Goal: Task Accomplishment & Management: Manage account settings

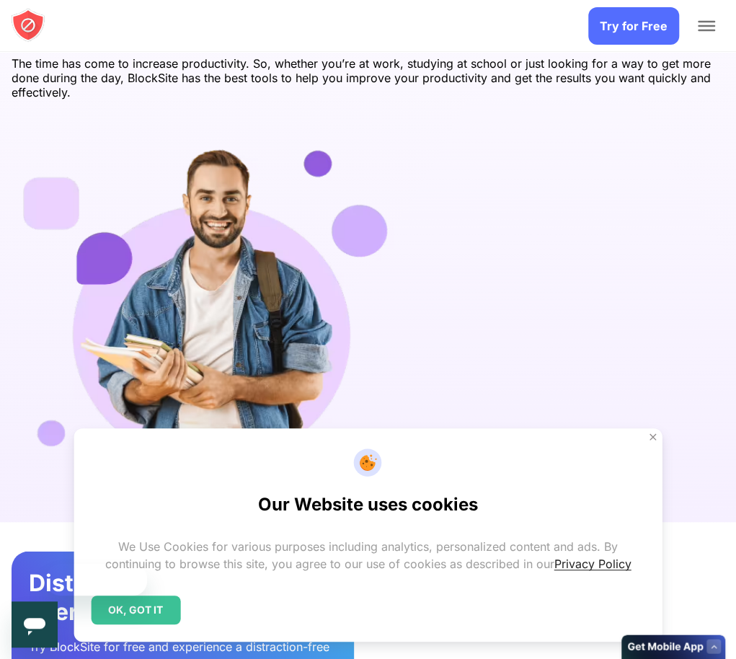
click at [180, 596] on div "OK, GOT IT" at bounding box center [135, 610] width 89 height 29
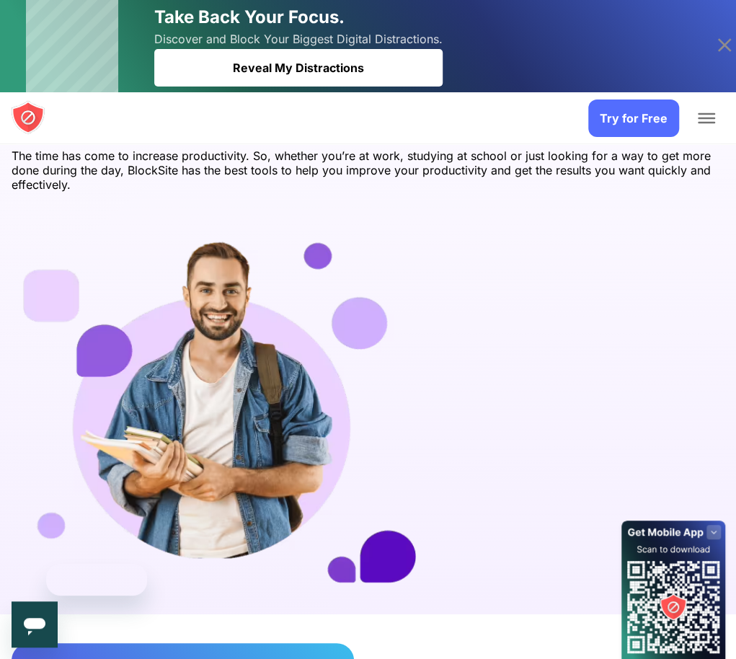
scroll to position [2951, 0]
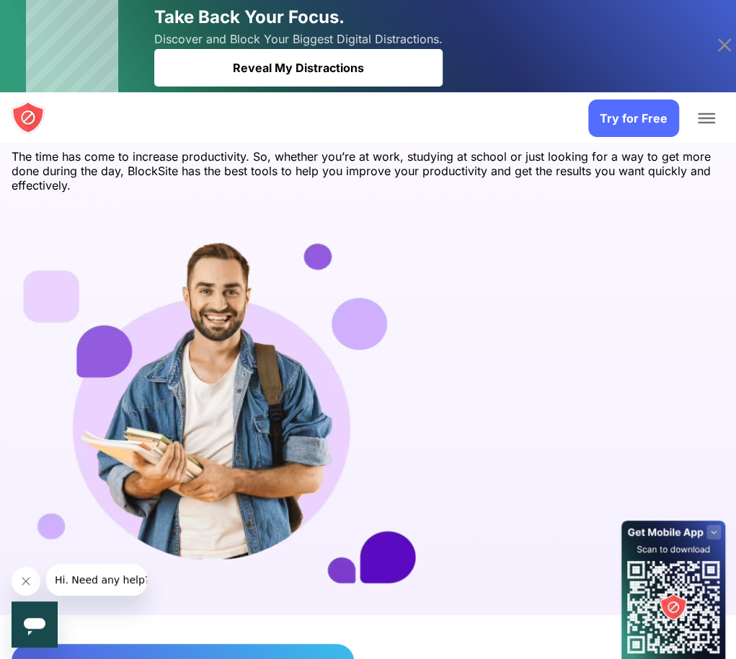
click at [0, 0] on link "Login" at bounding box center [0, 0] width 0 height 0
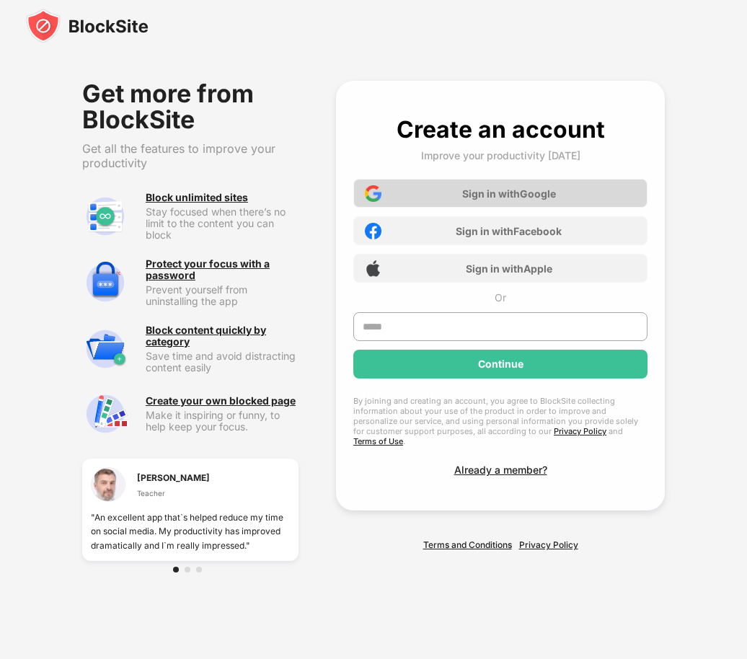
click at [480, 190] on div "Sign in with Google" at bounding box center [509, 194] width 94 height 12
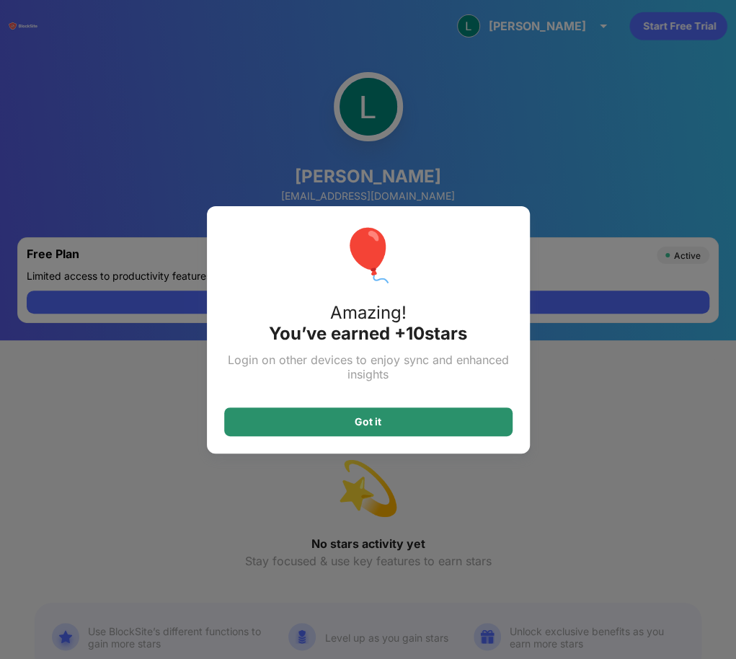
click at [458, 422] on div "Got it" at bounding box center [368, 422] width 289 height 29
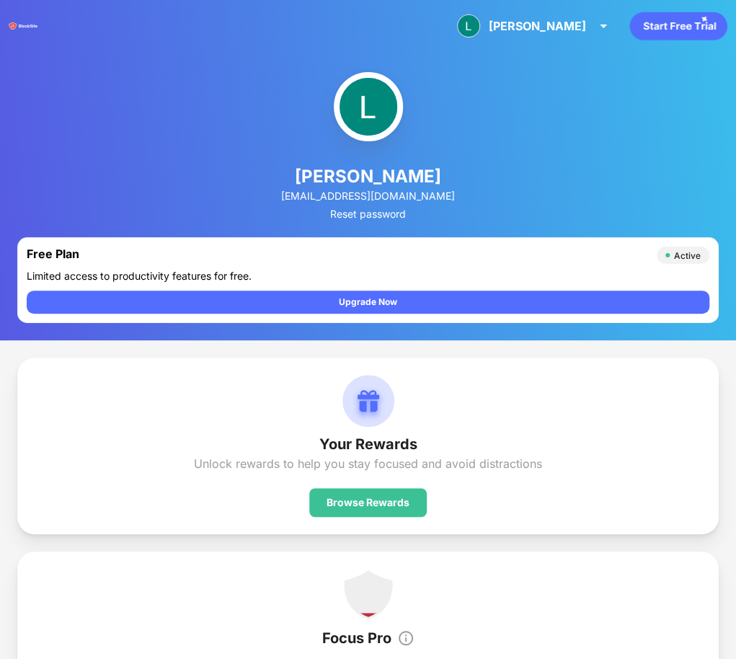
click at [675, 14] on icon "animation" at bounding box center [678, 26] width 97 height 28
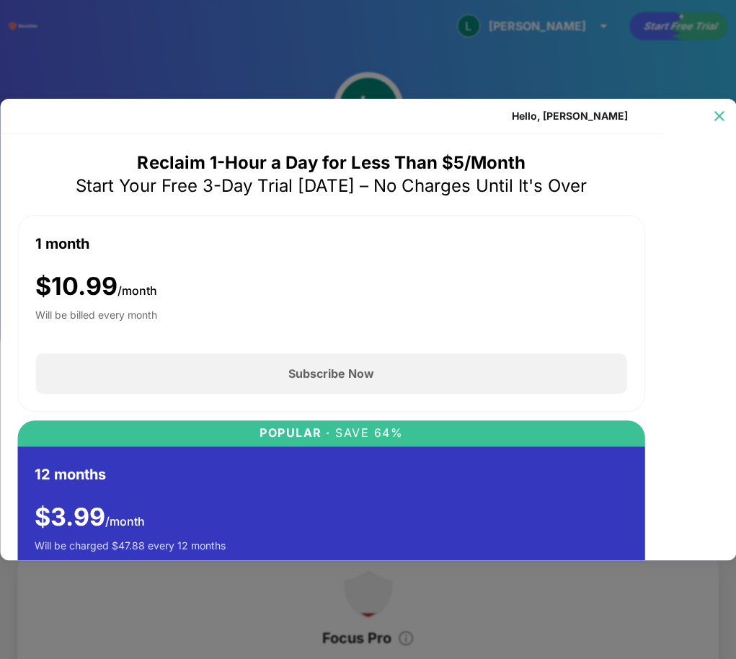
click at [712, 115] on img at bounding box center [719, 116] width 14 height 14
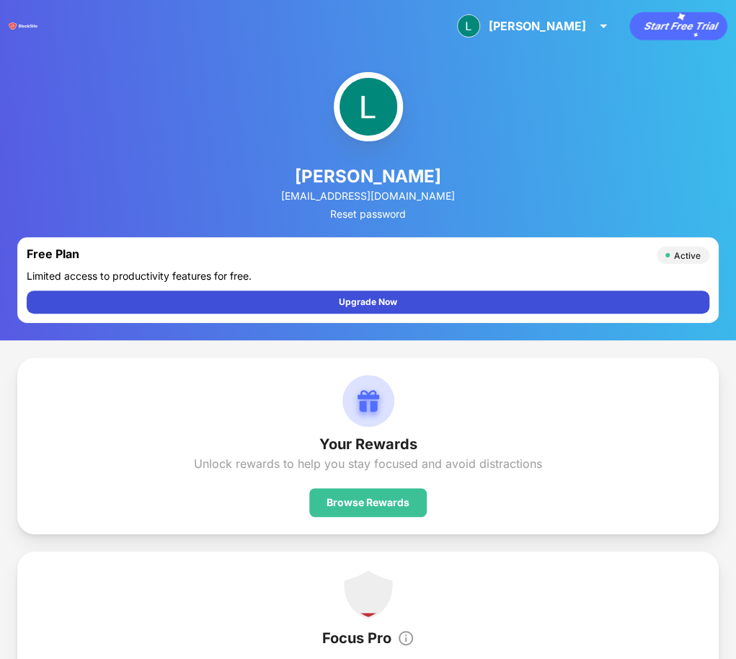
click at [397, 295] on div "Upgrade Now" at bounding box center [368, 302] width 58 height 14
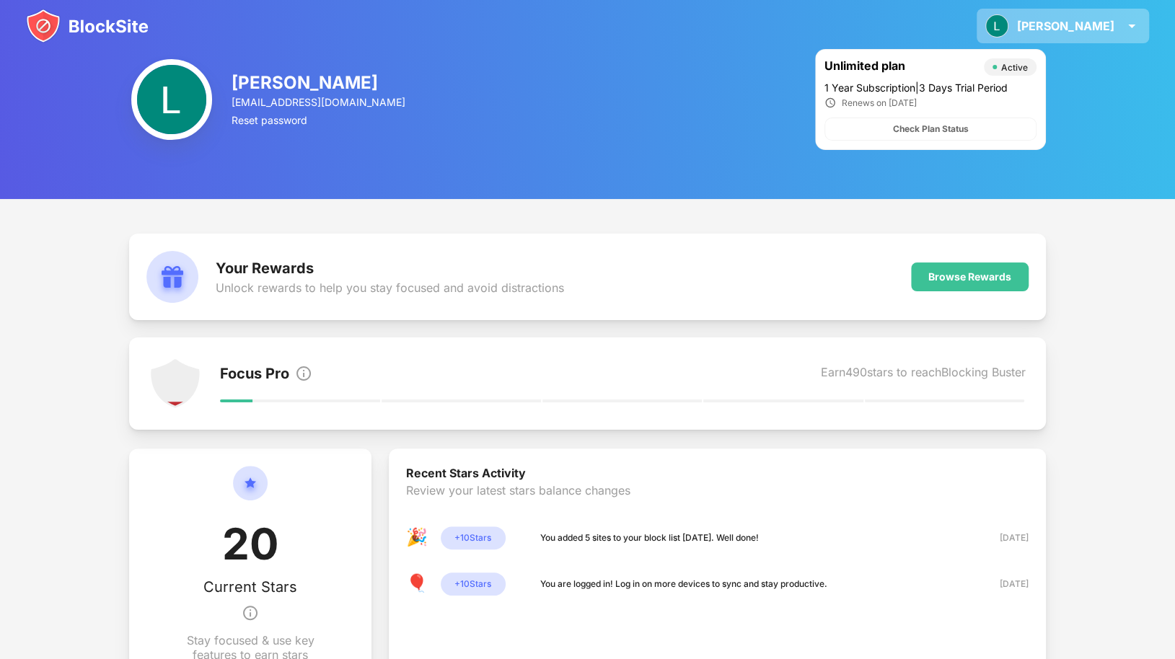
click at [746, 27] on img at bounding box center [1131, 25] width 17 height 17
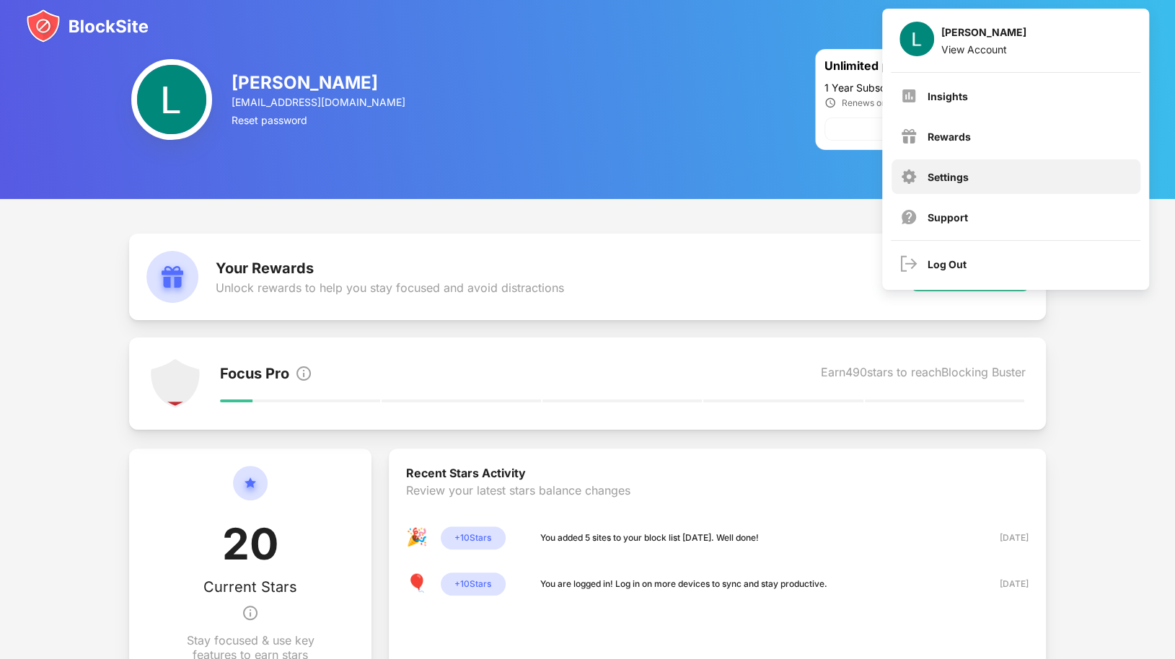
click at [746, 169] on div "Settings" at bounding box center [1015, 176] width 249 height 35
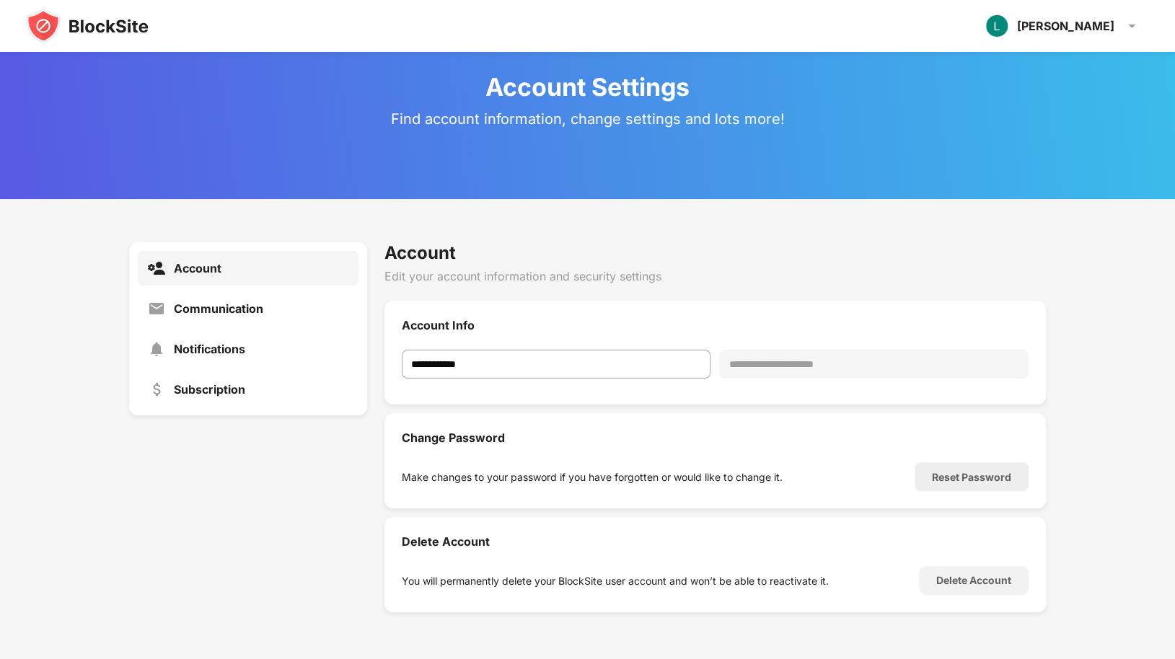
scroll to position [52, 0]
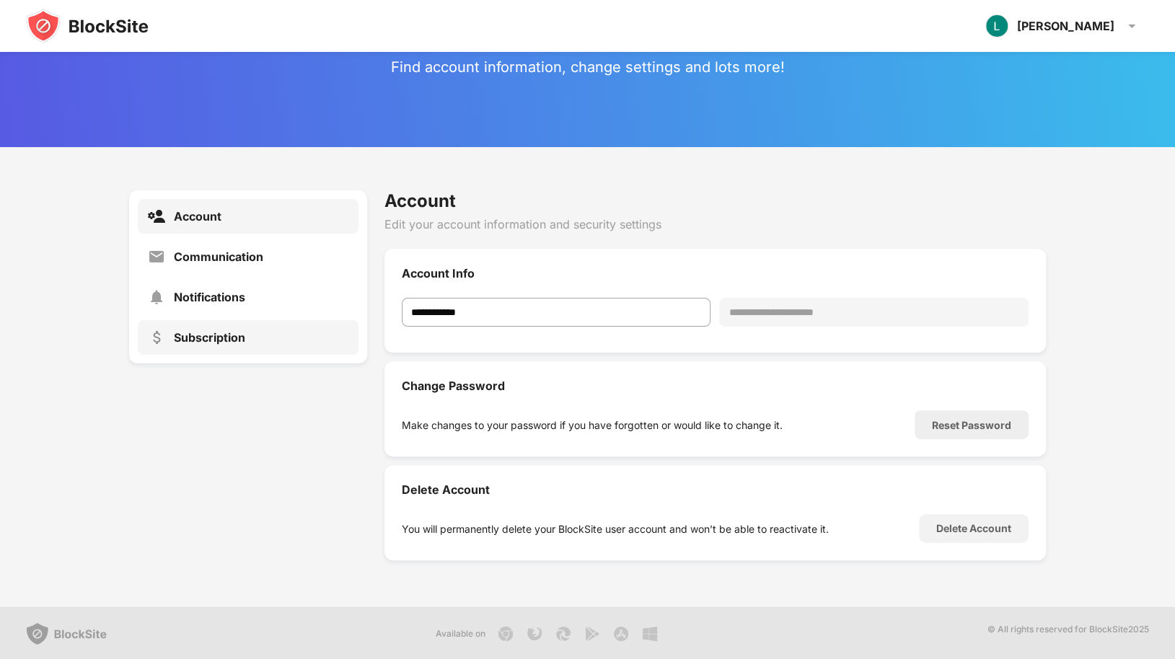
click at [211, 345] on div "Subscription" at bounding box center [248, 337] width 221 height 35
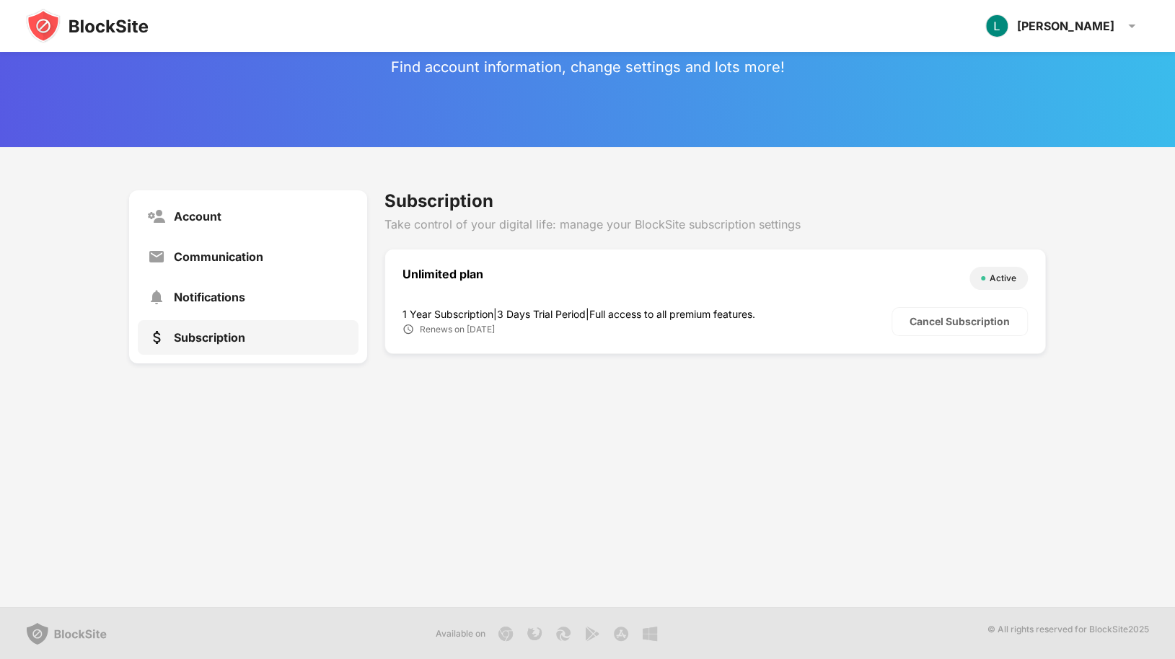
click at [111, 28] on img at bounding box center [87, 26] width 123 height 35
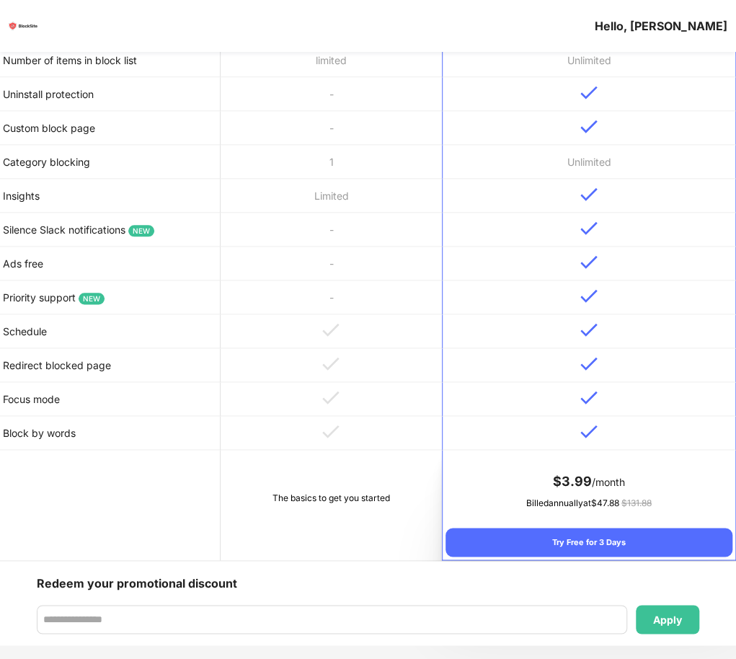
scroll to position [524, 0]
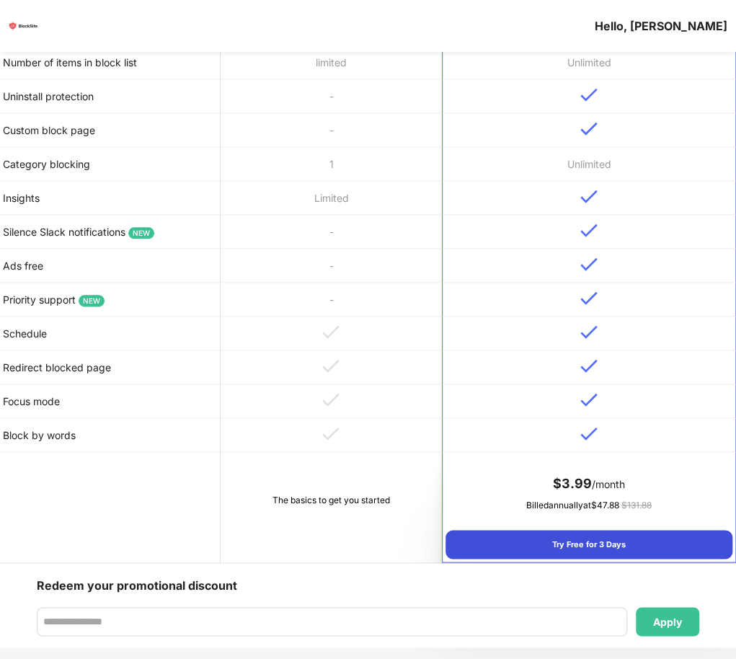
click at [573, 530] on div "Try Free for 3 Days" at bounding box center [589, 544] width 287 height 29
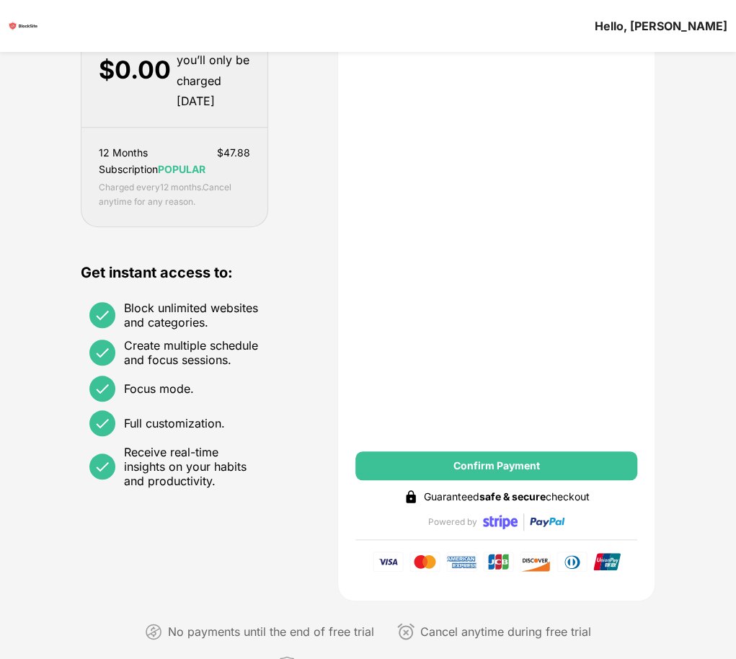
scroll to position [225, 0]
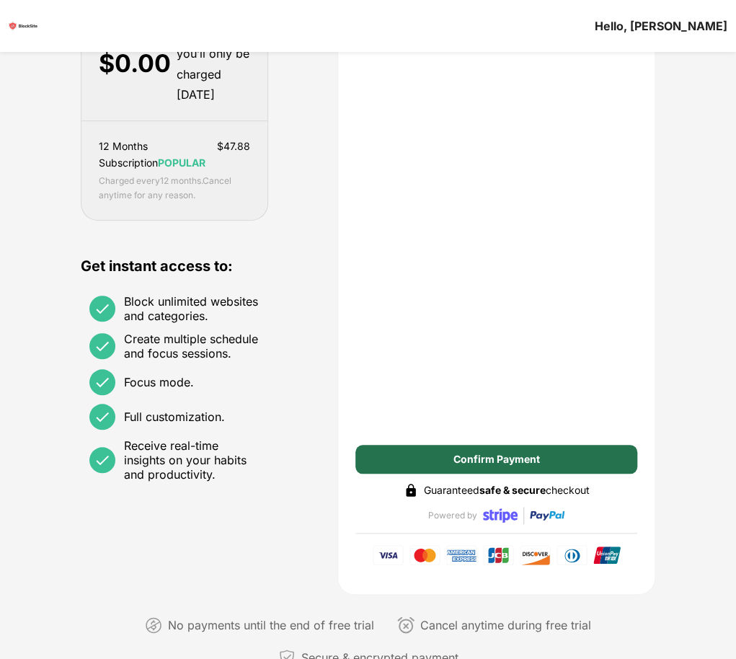
click at [493, 465] on div "Confirm Payment" at bounding box center [497, 460] width 87 height 12
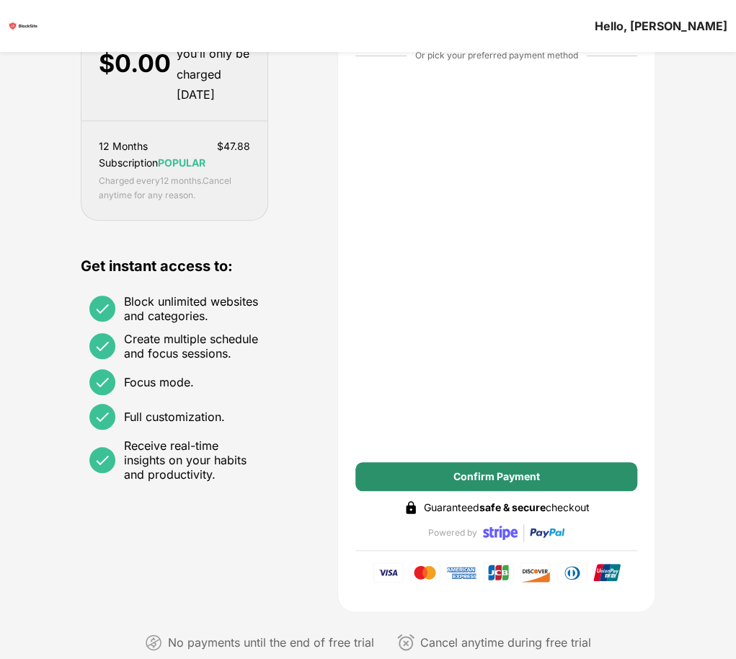
click at [493, 483] on div "Confirm Payment" at bounding box center [497, 477] width 87 height 12
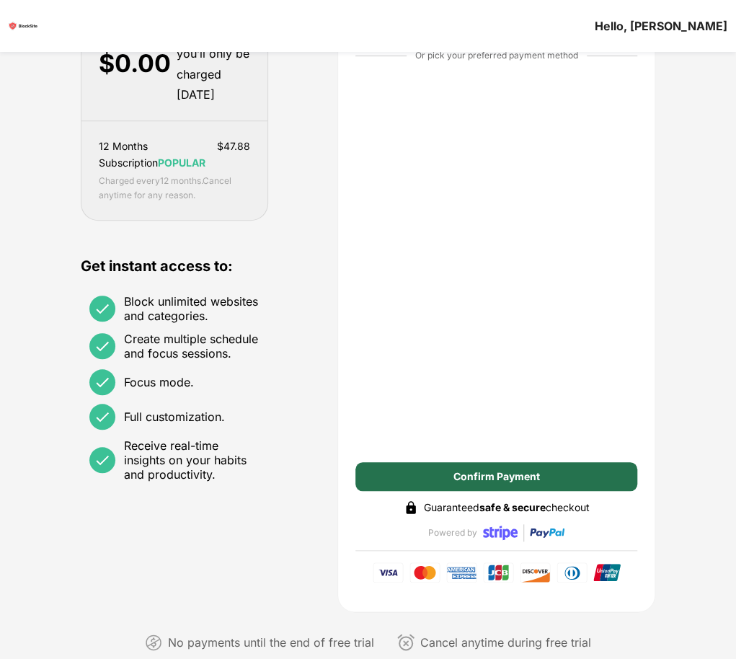
click at [493, 483] on div "Confirm Payment" at bounding box center [497, 477] width 87 height 12
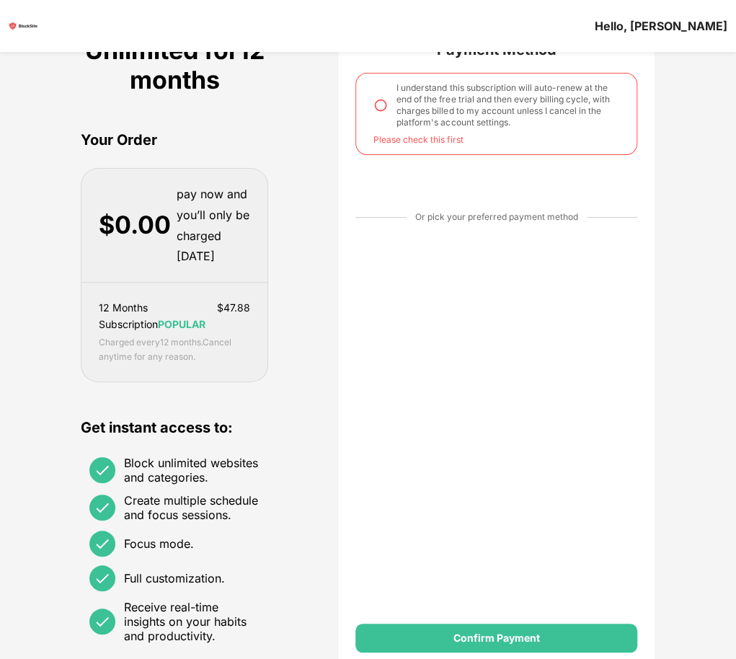
scroll to position [48, 0]
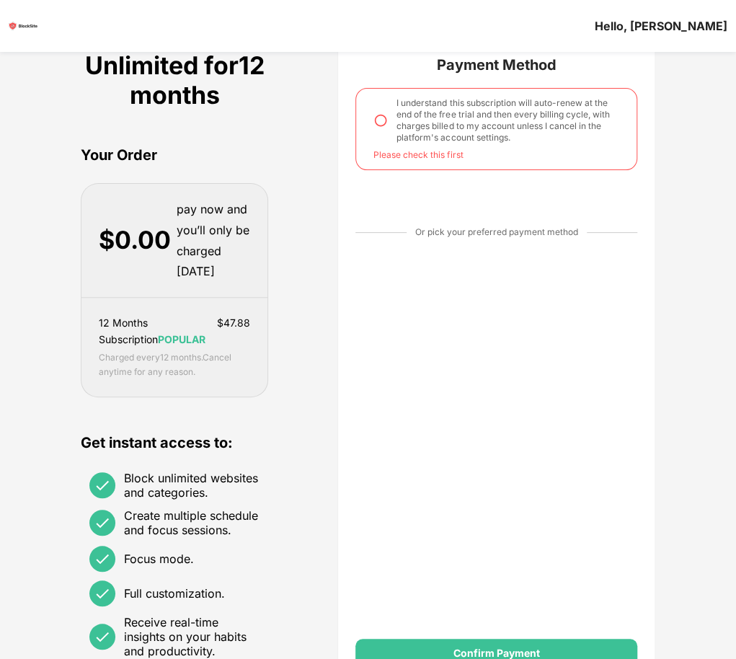
click at [388, 125] on img at bounding box center [381, 120] width 14 height 14
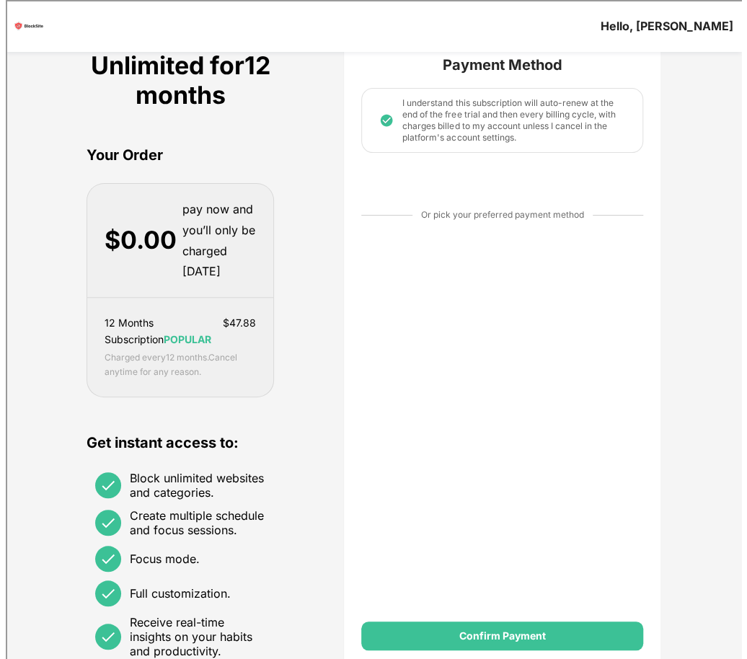
scroll to position [0, 0]
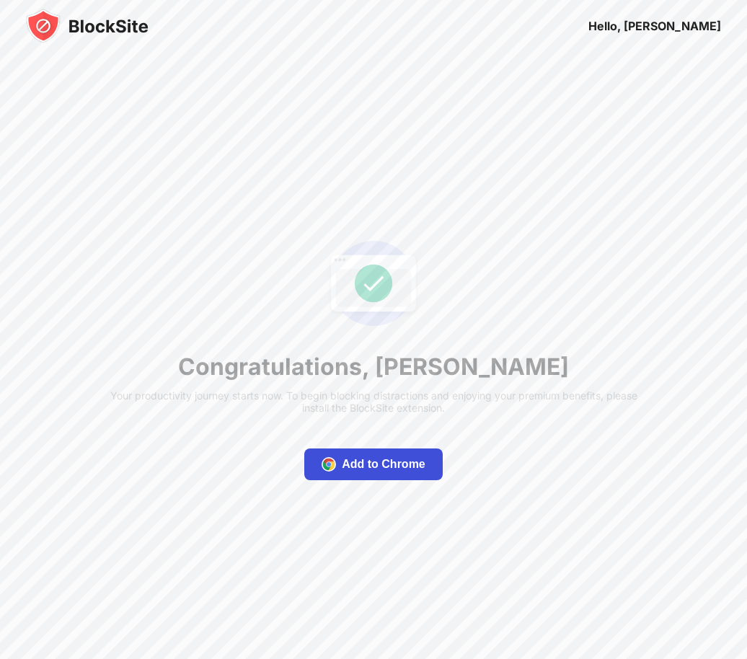
click at [369, 465] on div "Add to Chrome" at bounding box center [384, 464] width 84 height 14
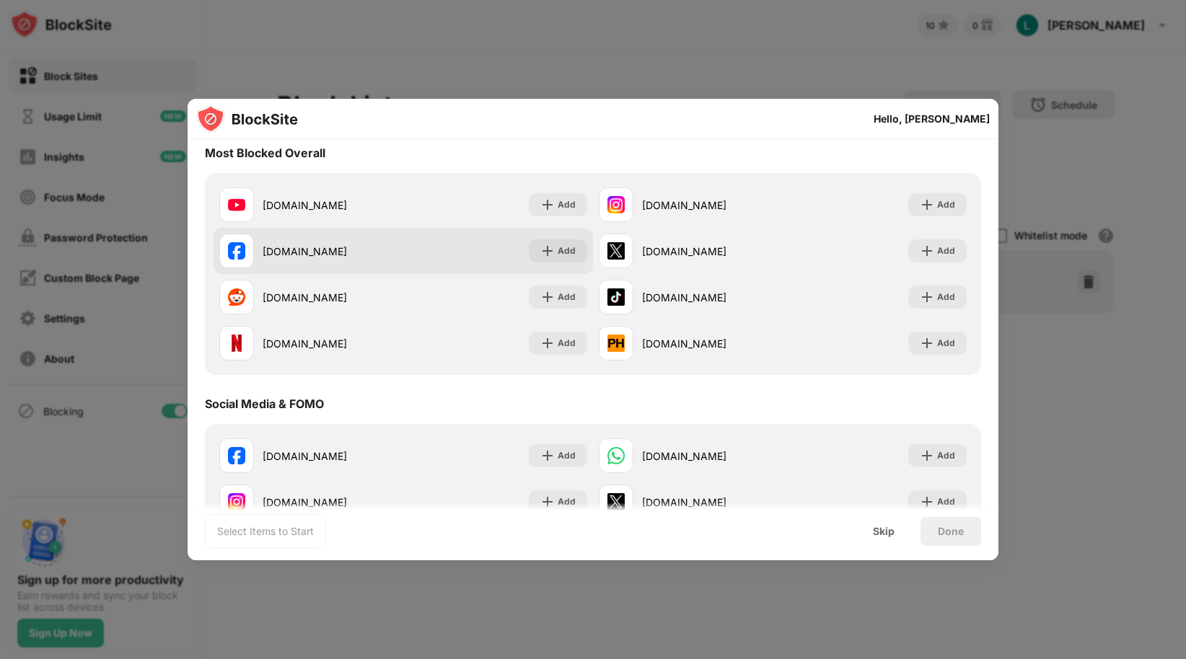
scroll to position [177, 0]
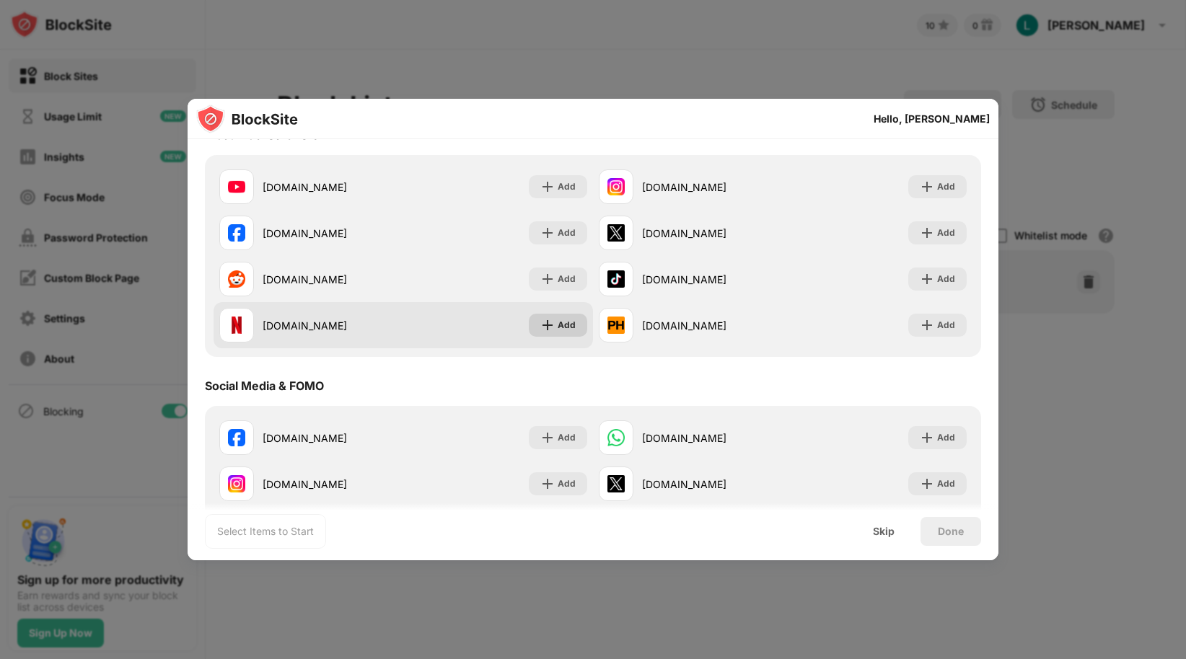
click at [542, 327] on img at bounding box center [547, 325] width 14 height 14
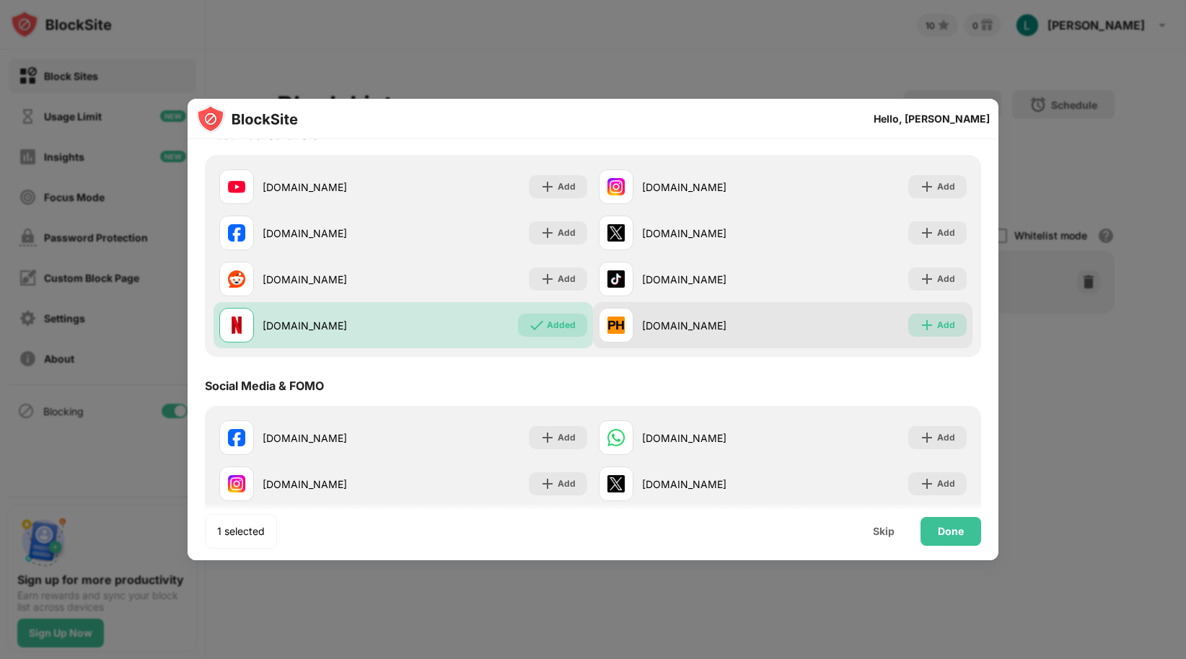
click at [920, 325] on img at bounding box center [927, 325] width 14 height 14
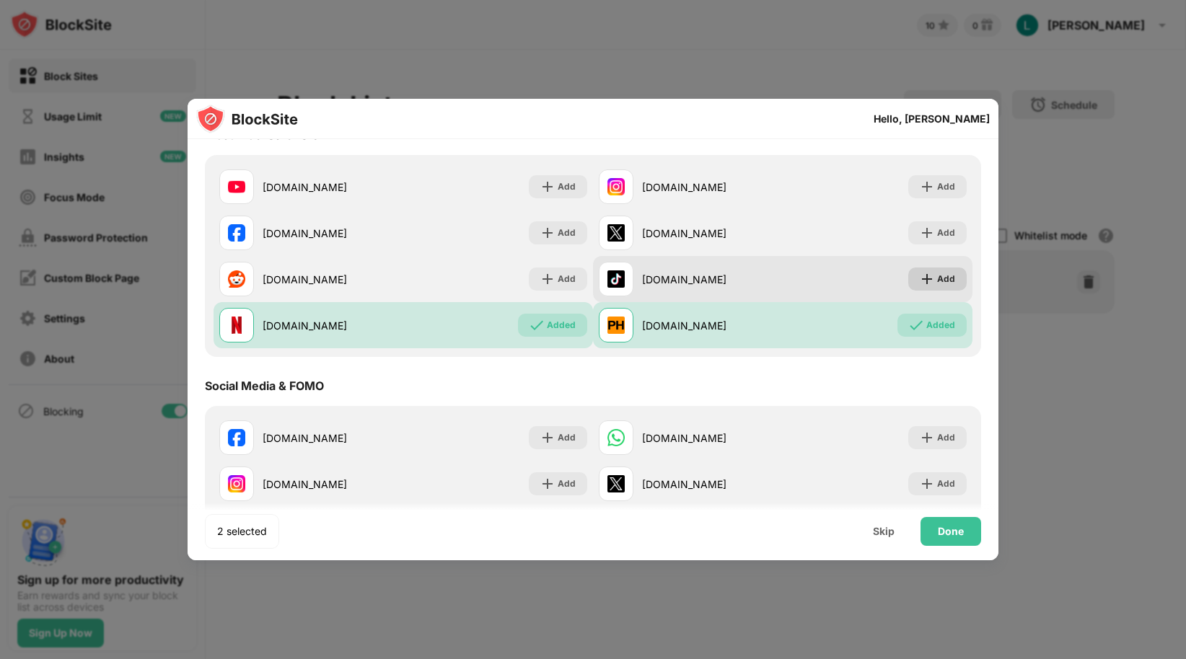
click at [925, 279] on div "Add" at bounding box center [937, 279] width 58 height 23
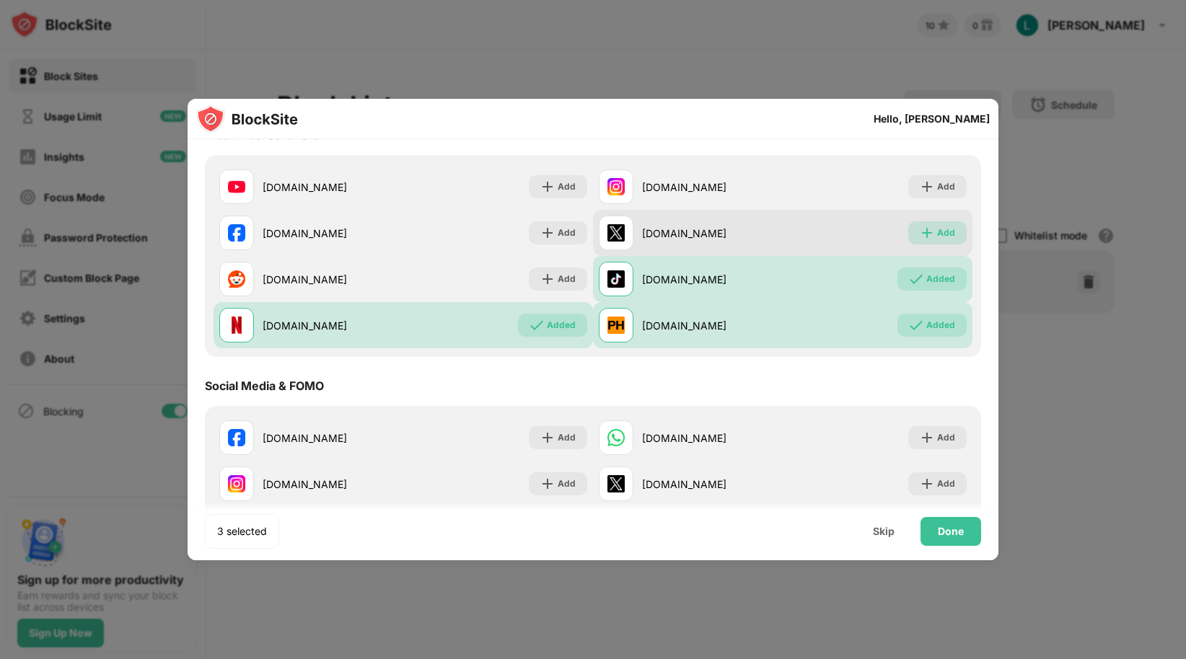
click at [921, 227] on img at bounding box center [927, 233] width 14 height 14
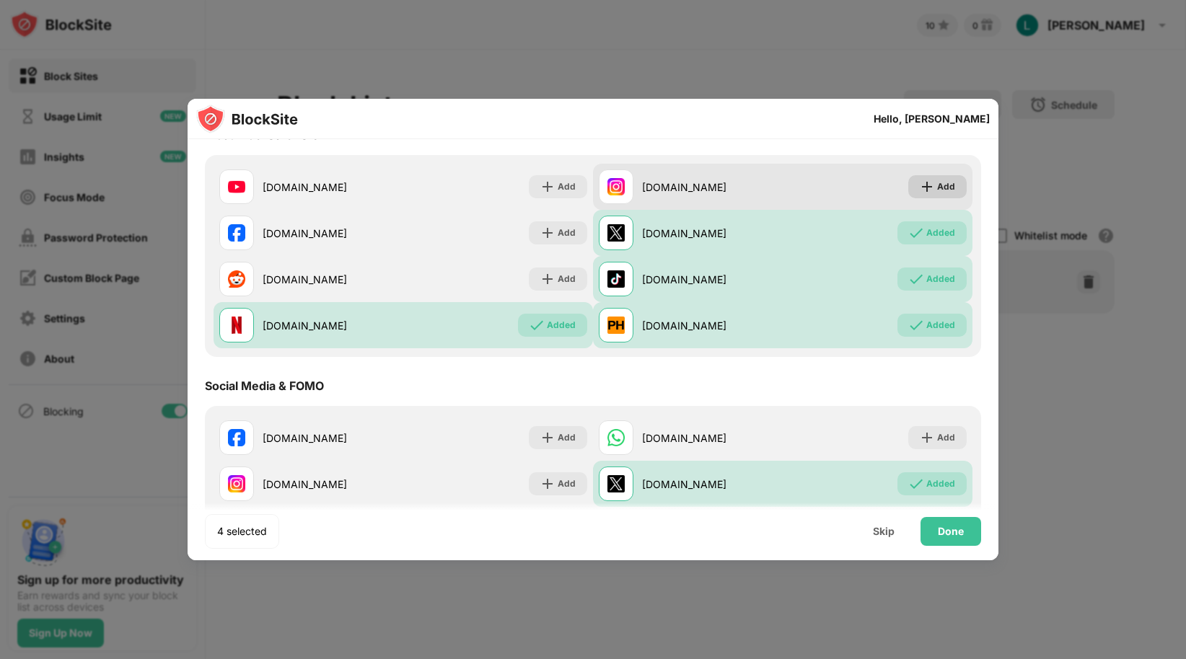
click at [920, 190] on img at bounding box center [927, 187] width 14 height 14
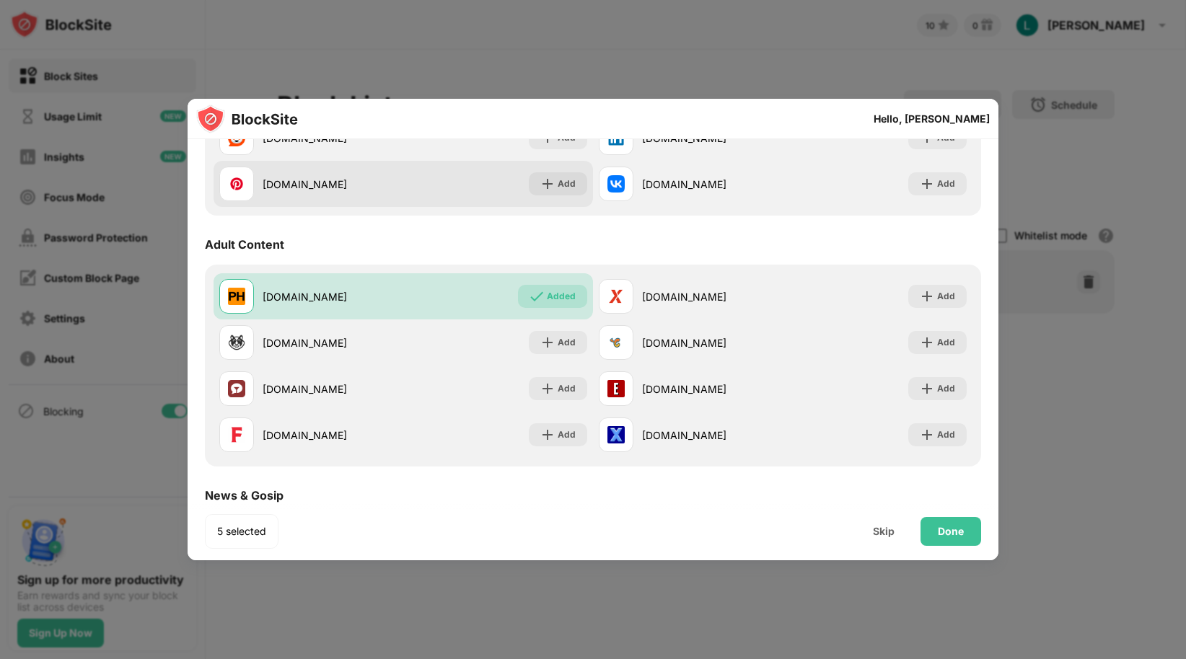
scroll to position [591, 0]
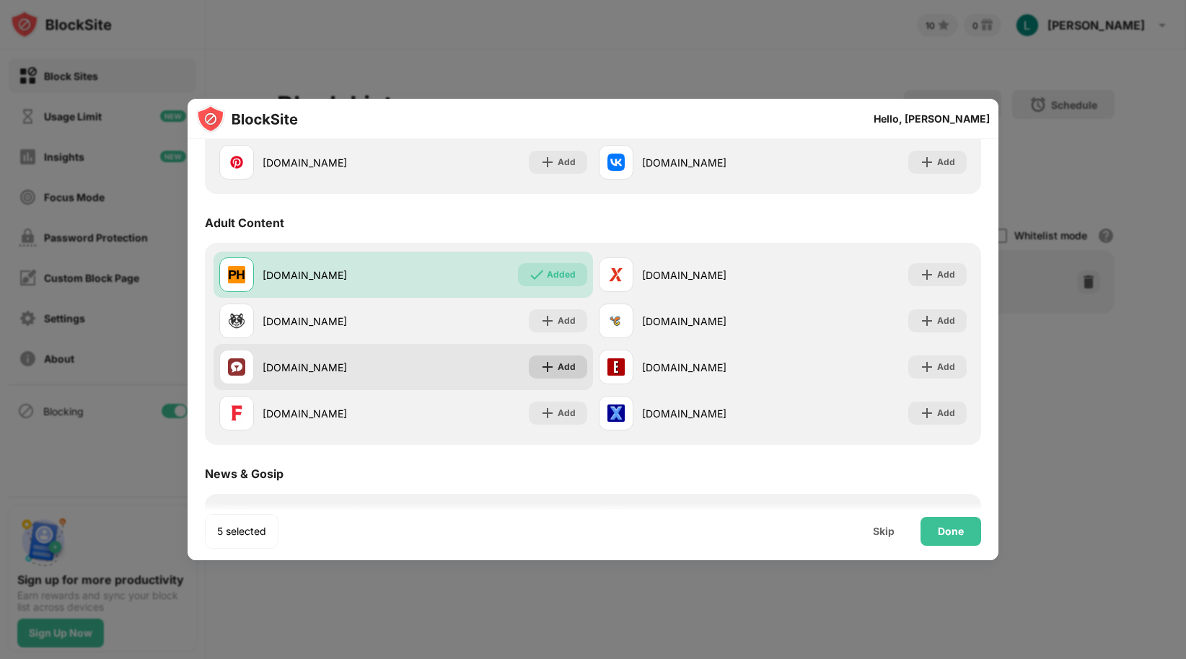
click at [548, 368] on img at bounding box center [547, 367] width 14 height 14
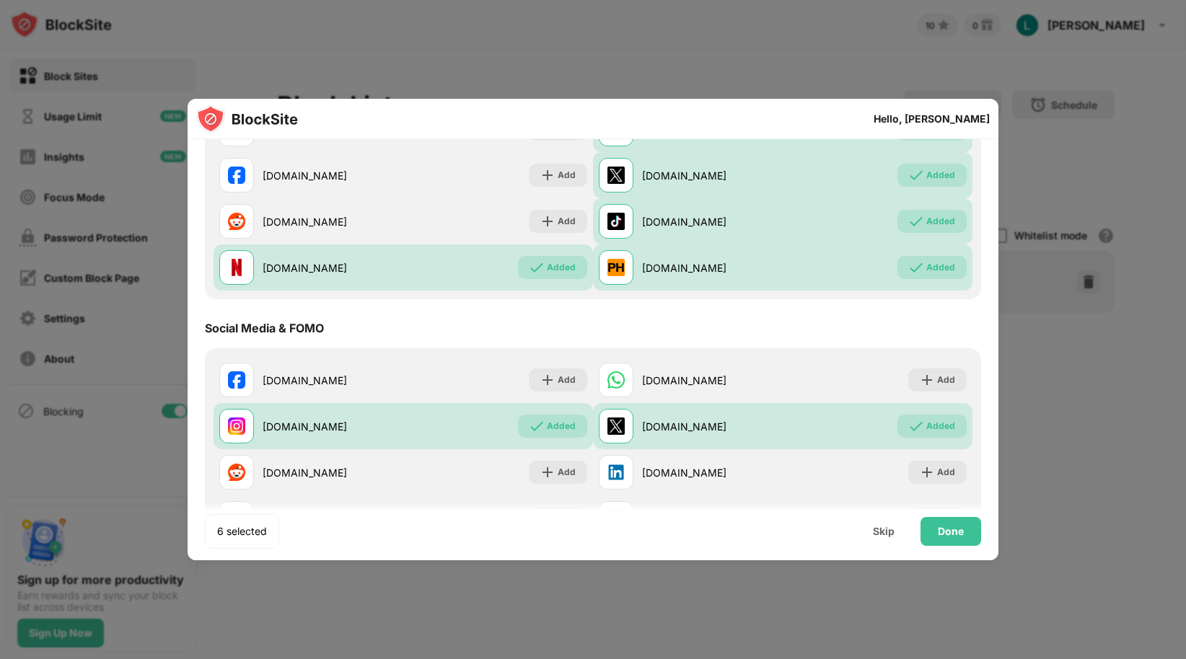
scroll to position [0, 0]
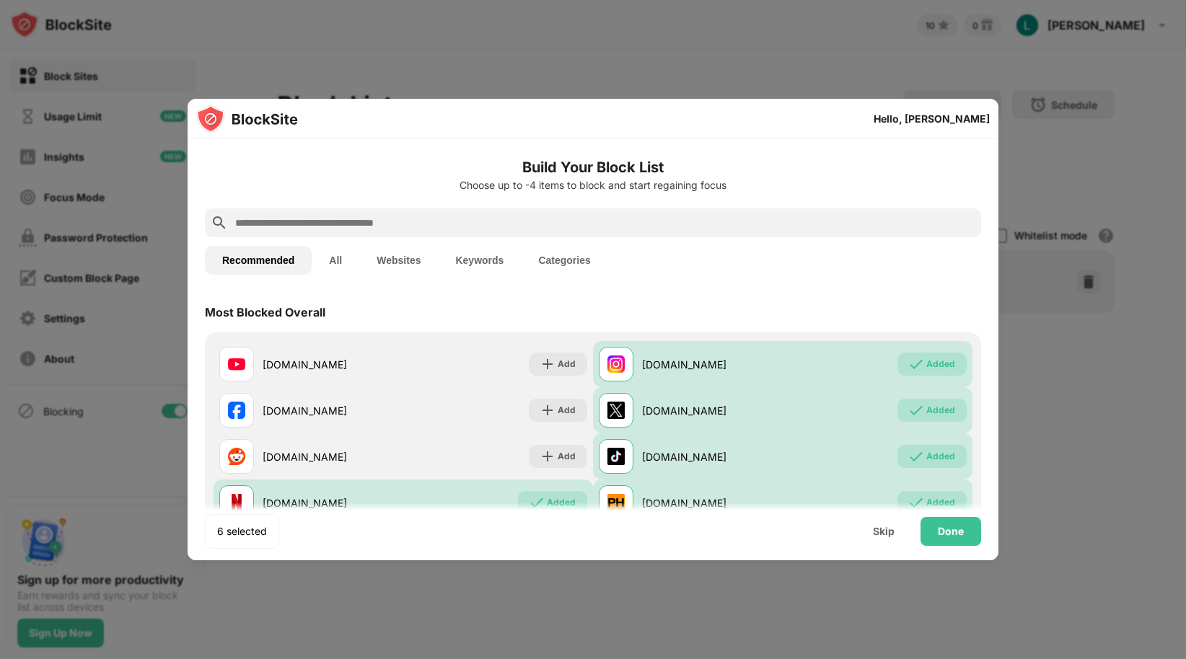
click at [391, 223] on input "text" at bounding box center [604, 222] width 741 height 17
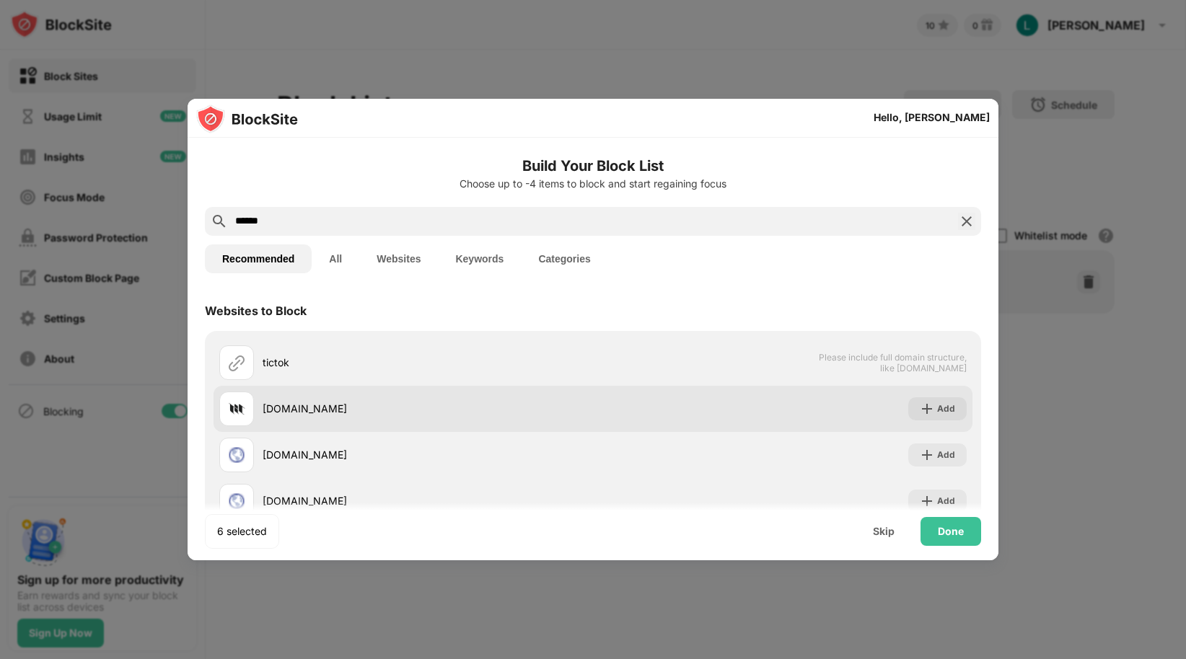
scroll to position [46, 0]
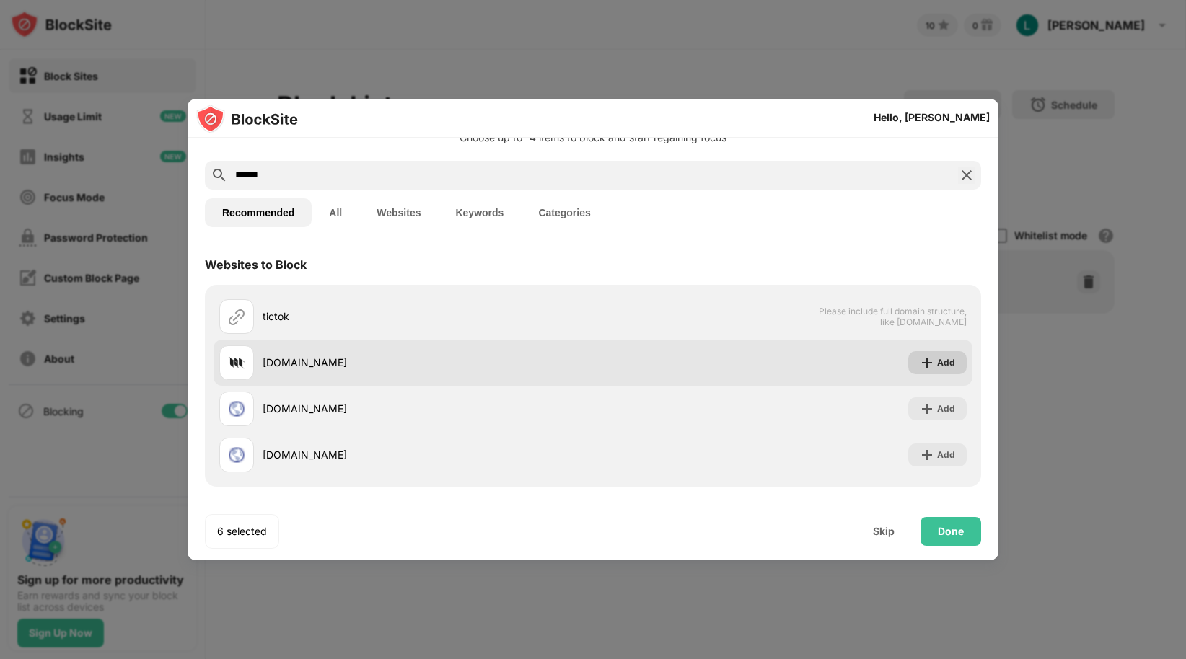
type input "******"
click at [937, 360] on div "Add" at bounding box center [946, 363] width 18 height 14
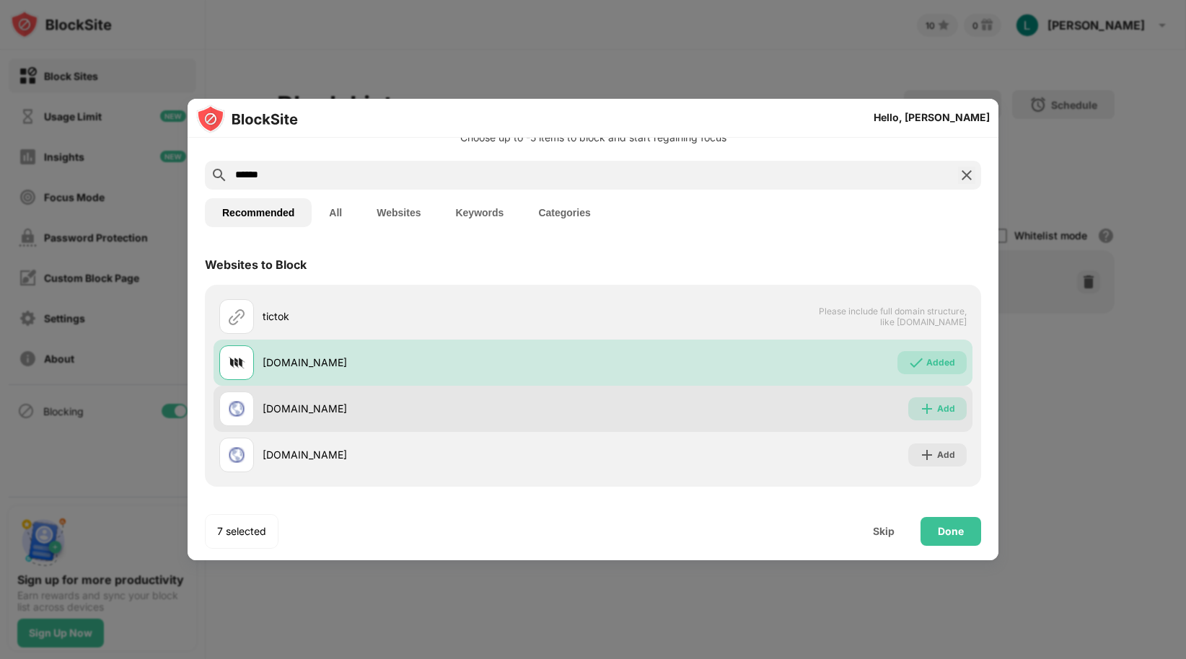
click at [929, 398] on div "Add" at bounding box center [937, 408] width 58 height 23
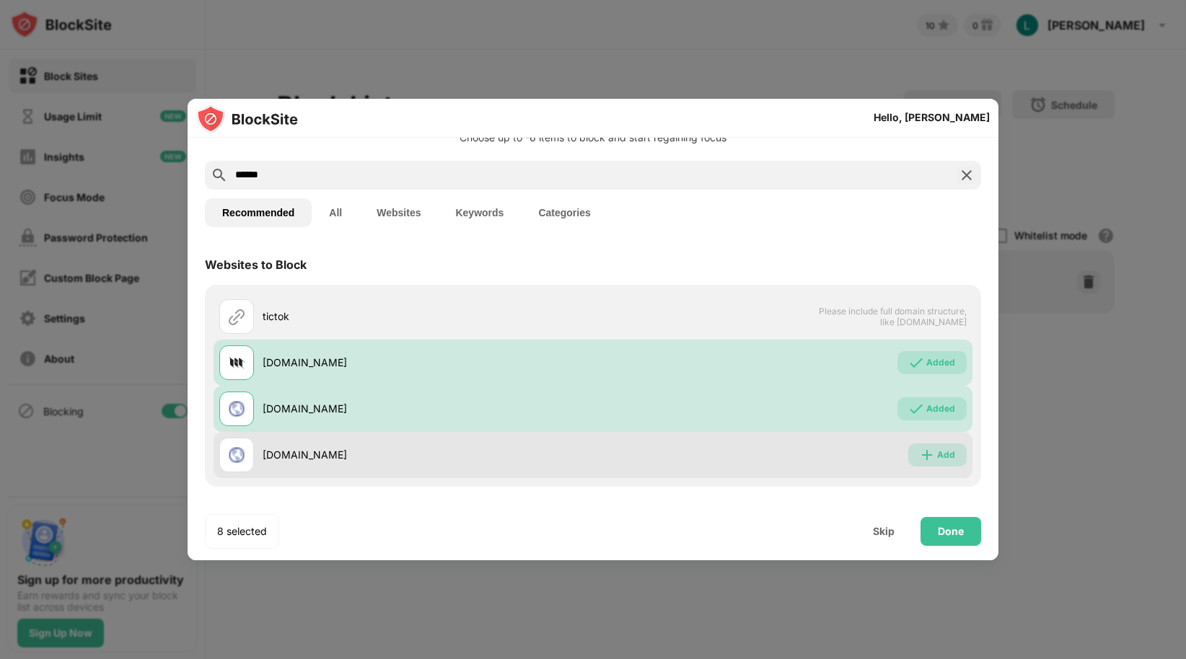
click at [937, 449] on div "Add" at bounding box center [946, 455] width 18 height 14
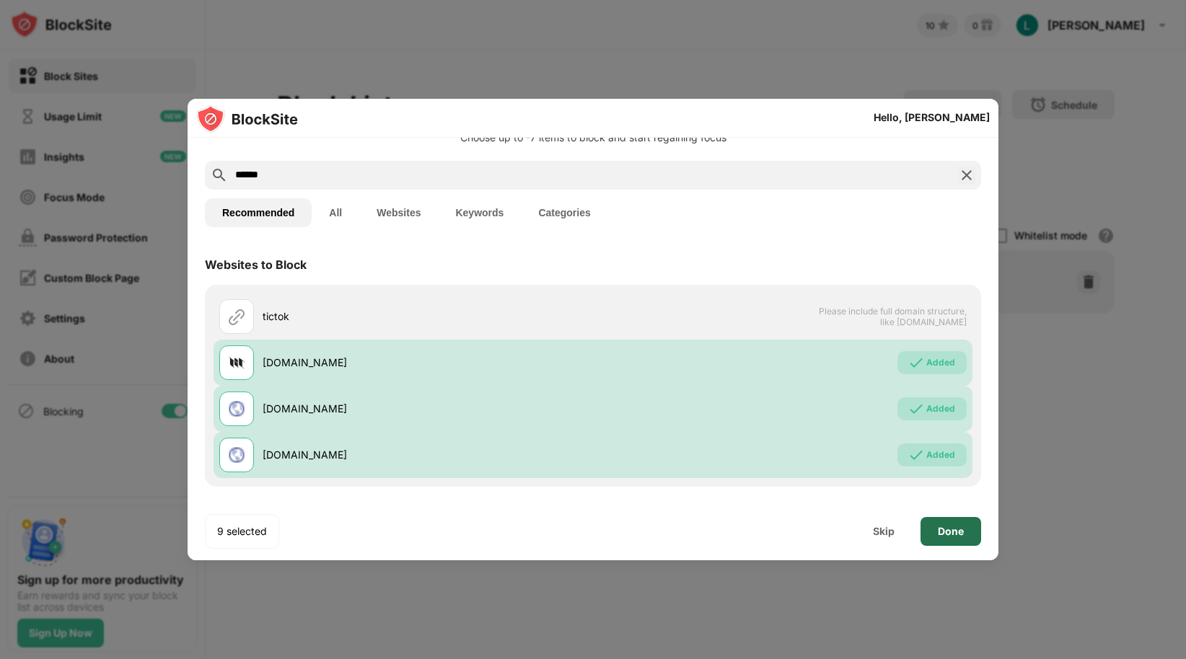
click at [949, 527] on div "Done" at bounding box center [951, 532] width 26 height 12
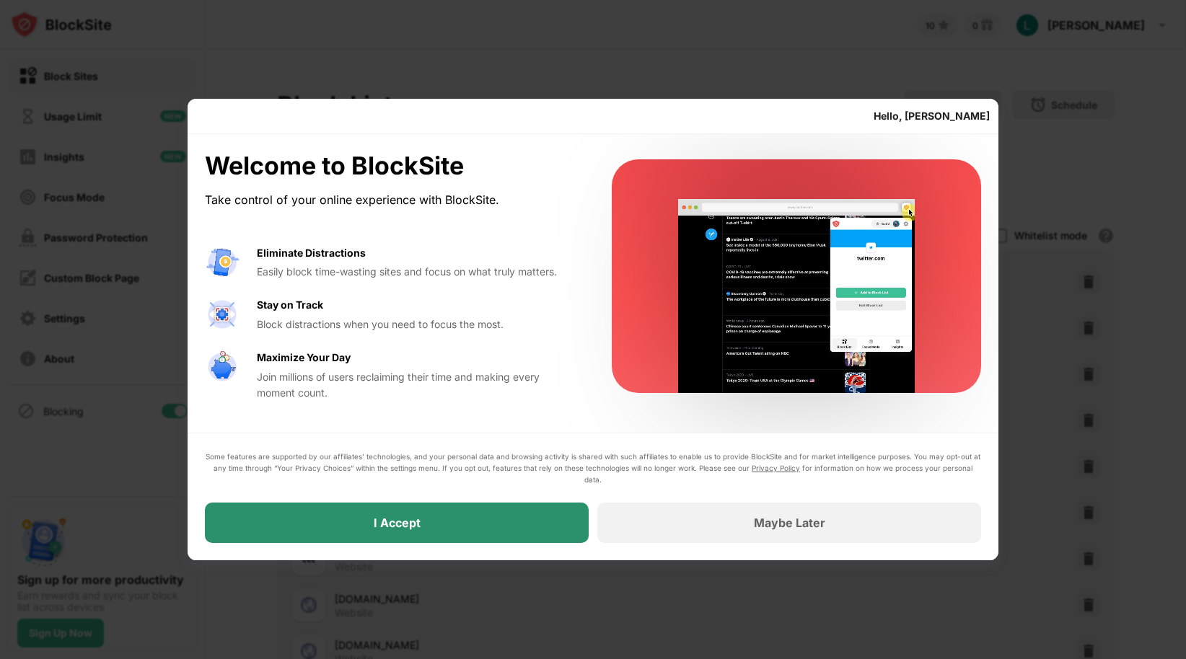
click at [402, 527] on div "I Accept" at bounding box center [397, 523] width 47 height 14
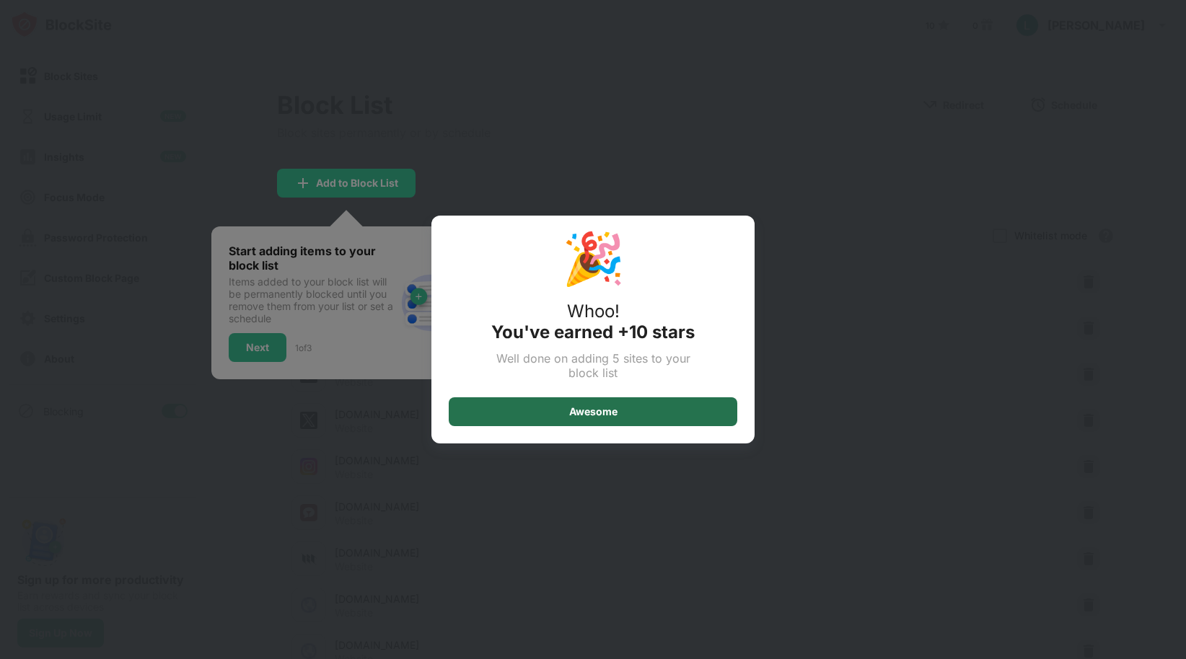
click at [509, 412] on div "Awesome" at bounding box center [593, 411] width 289 height 29
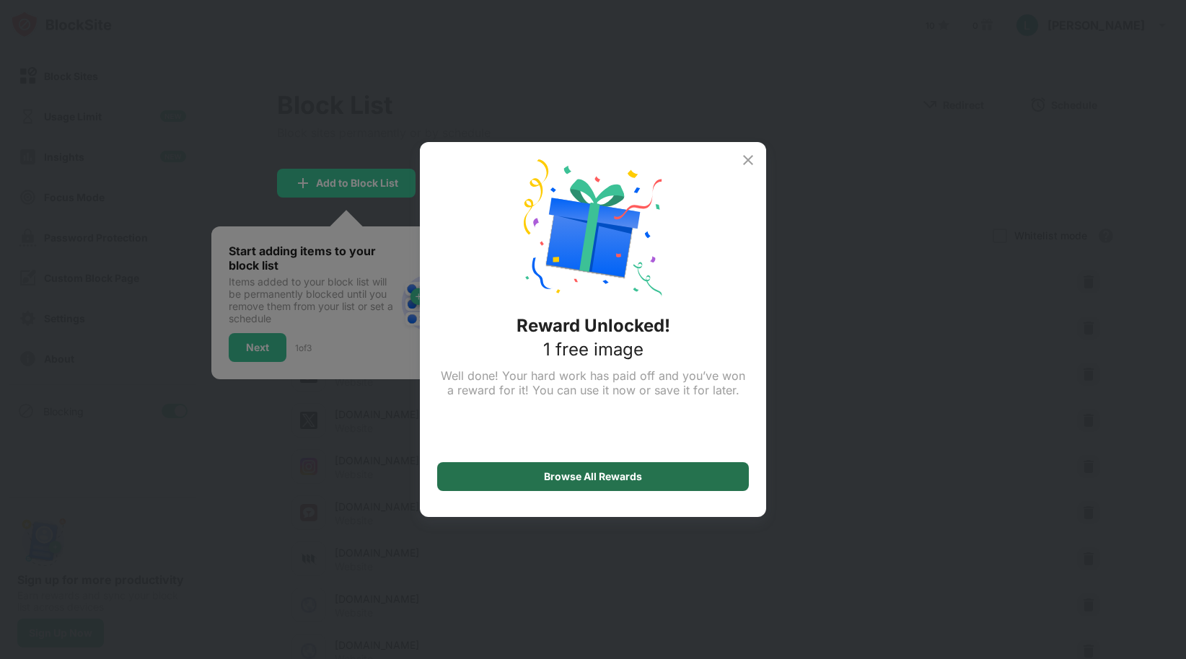
click at [493, 468] on div "Browse All Rewards" at bounding box center [593, 476] width 312 height 29
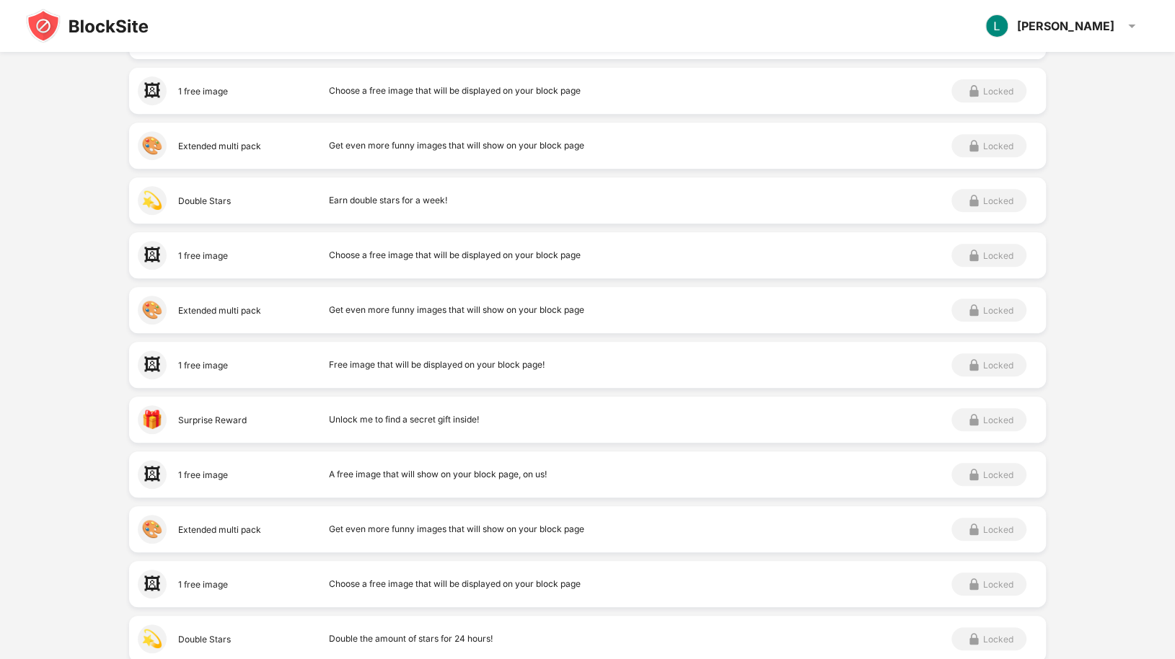
scroll to position [387, 0]
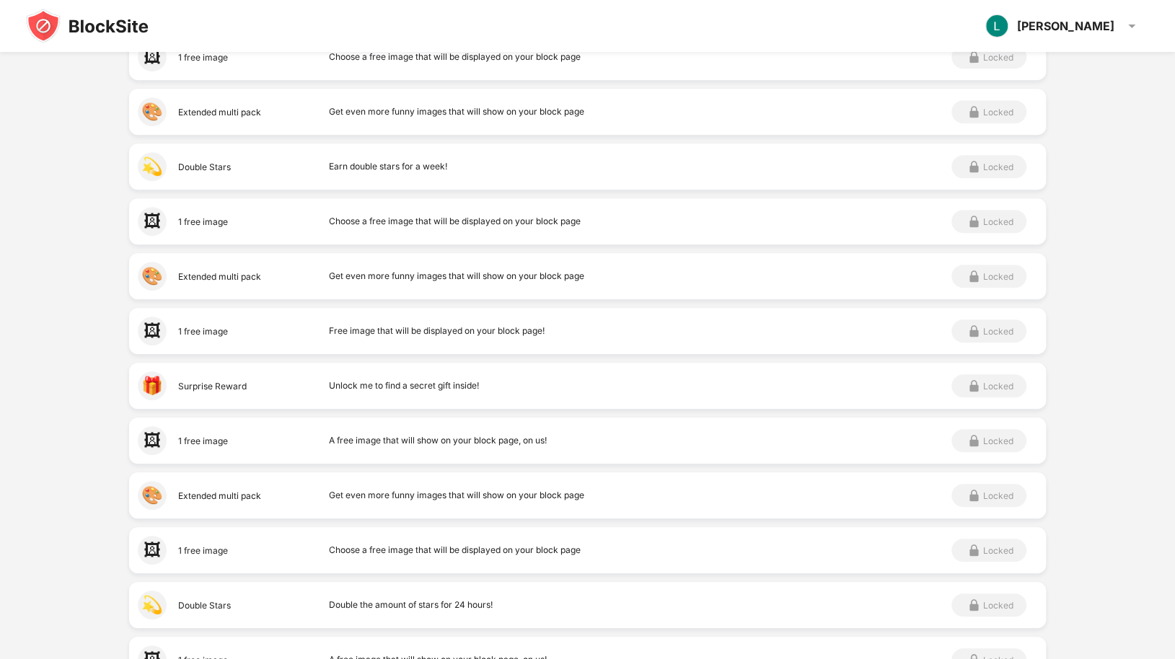
click at [996, 385] on div "Locked" at bounding box center [988, 385] width 75 height 23
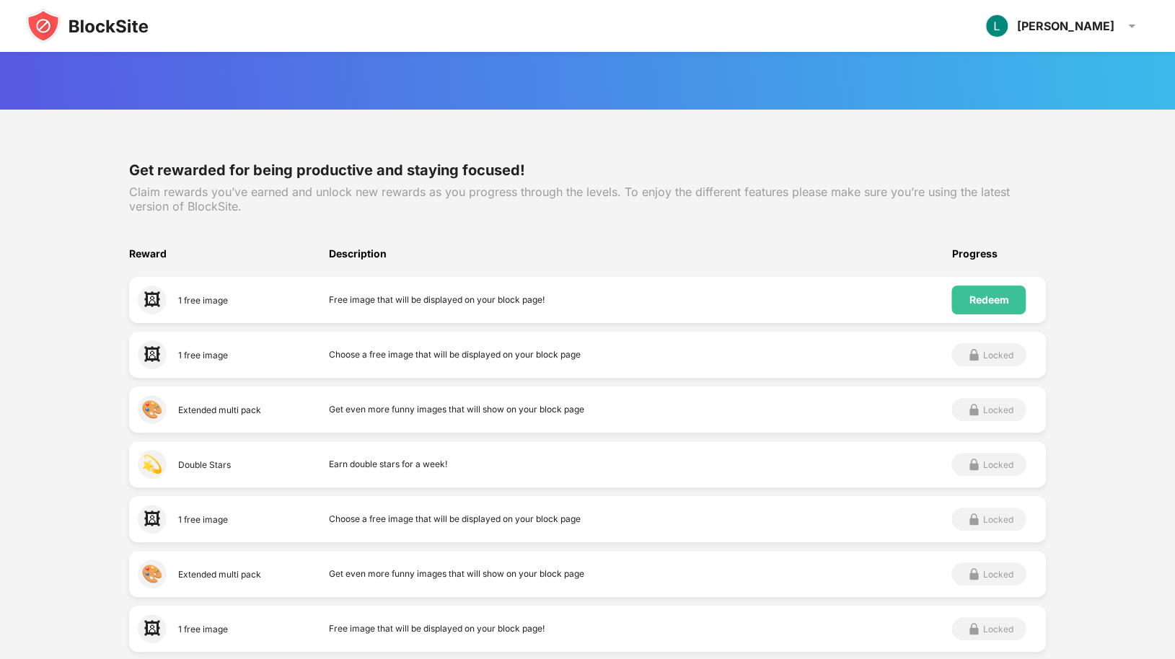
scroll to position [90, 0]
click at [987, 303] on div "Redeem" at bounding box center [989, 300] width 40 height 12
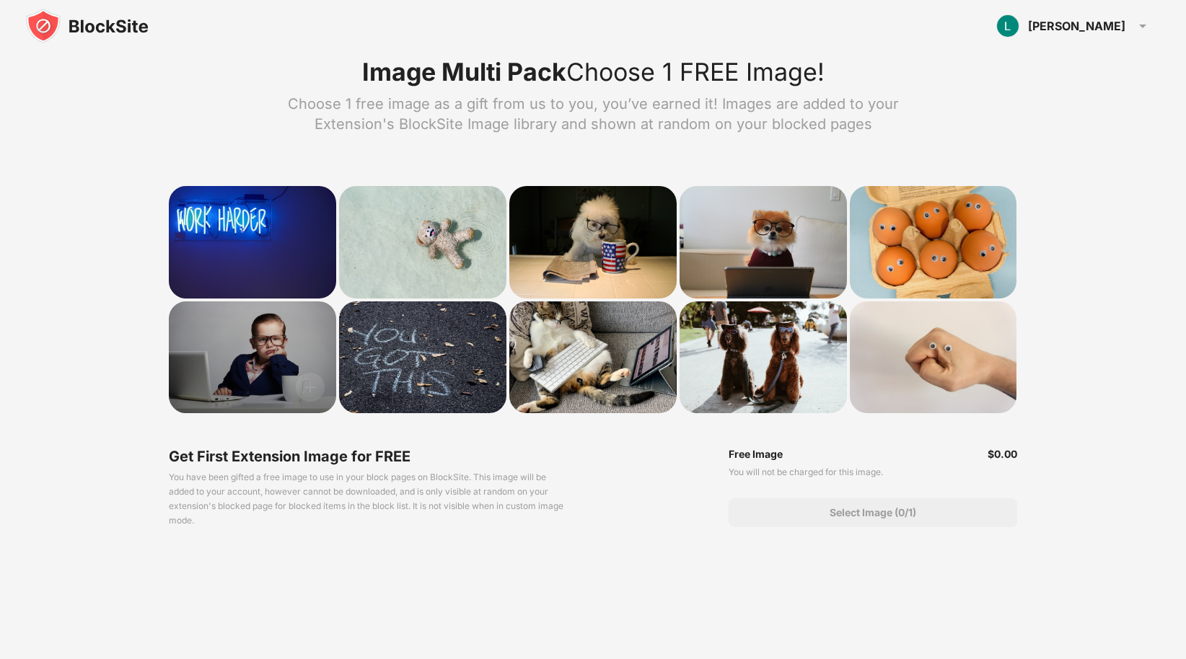
click at [291, 340] on div at bounding box center [252, 357] width 167 height 112
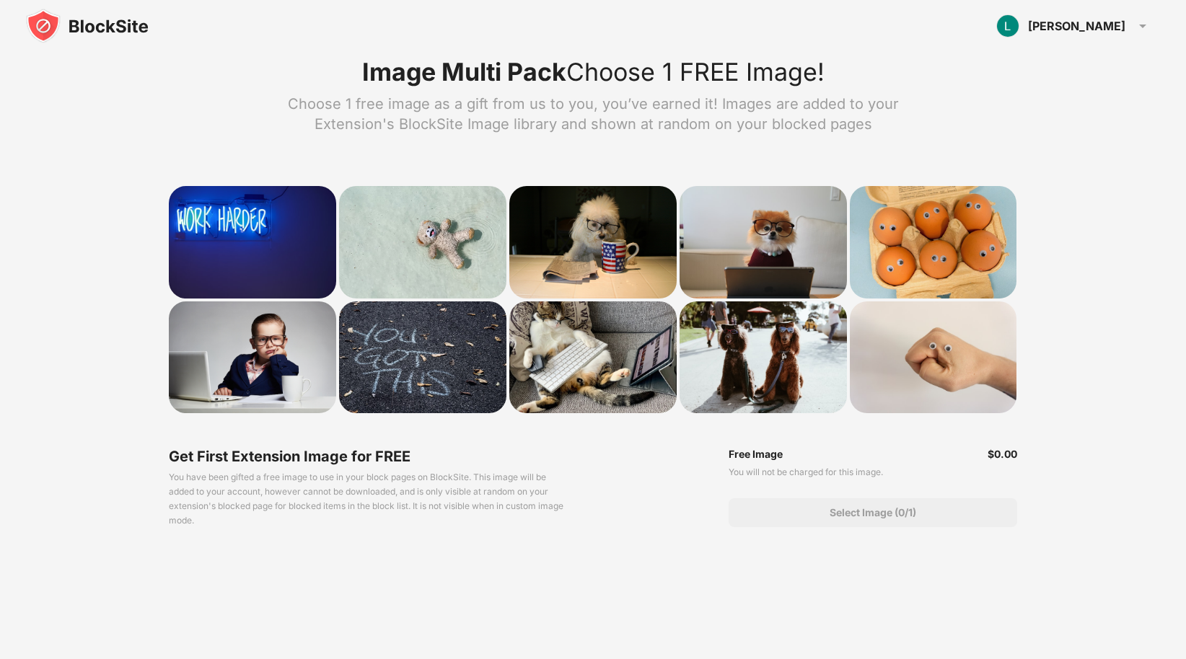
click at [760, 521] on div "Select Image (0/1)" at bounding box center [872, 512] width 289 height 29
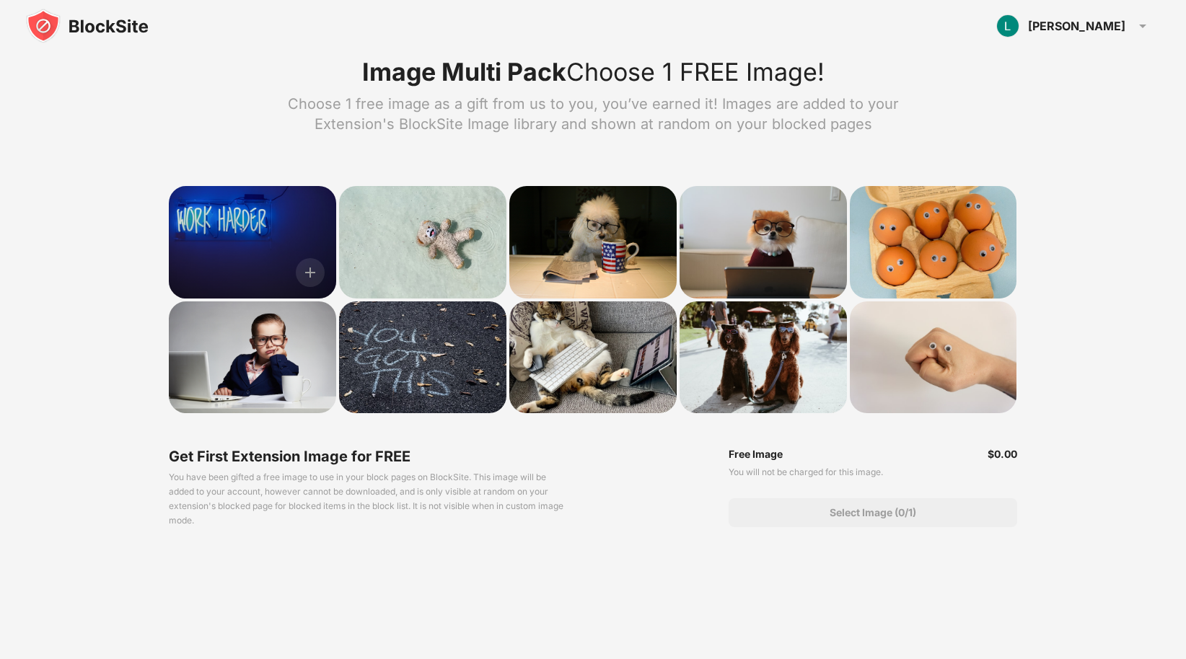
click at [286, 224] on div at bounding box center [252, 242] width 167 height 112
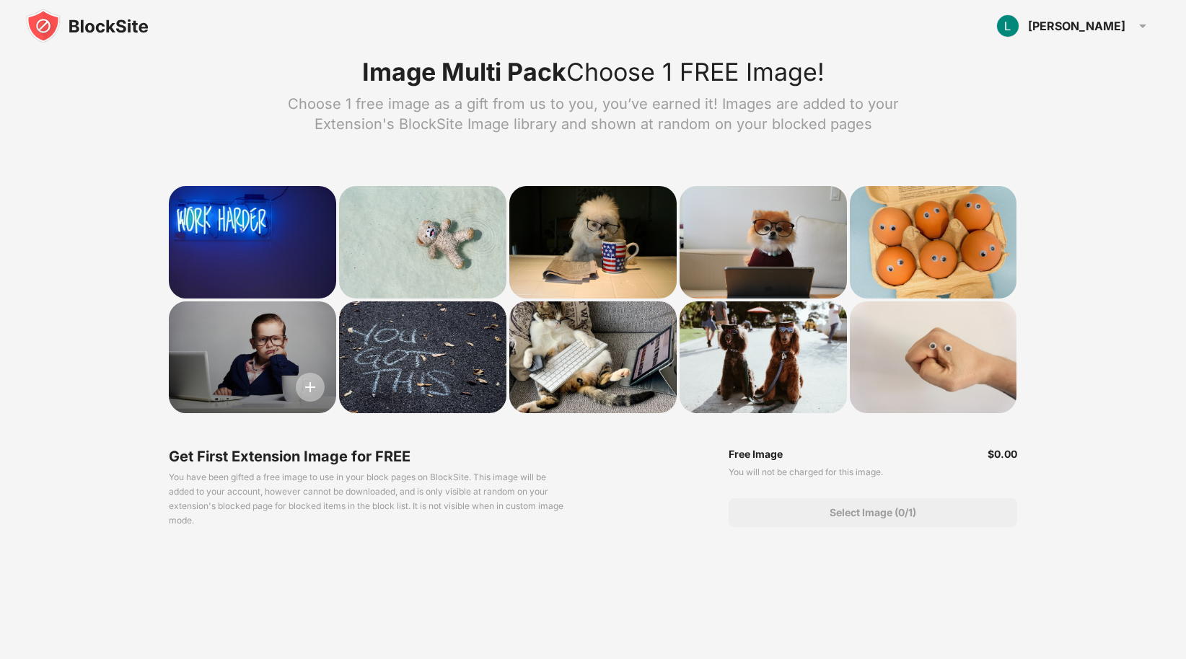
click at [313, 389] on img at bounding box center [310, 387] width 29 height 29
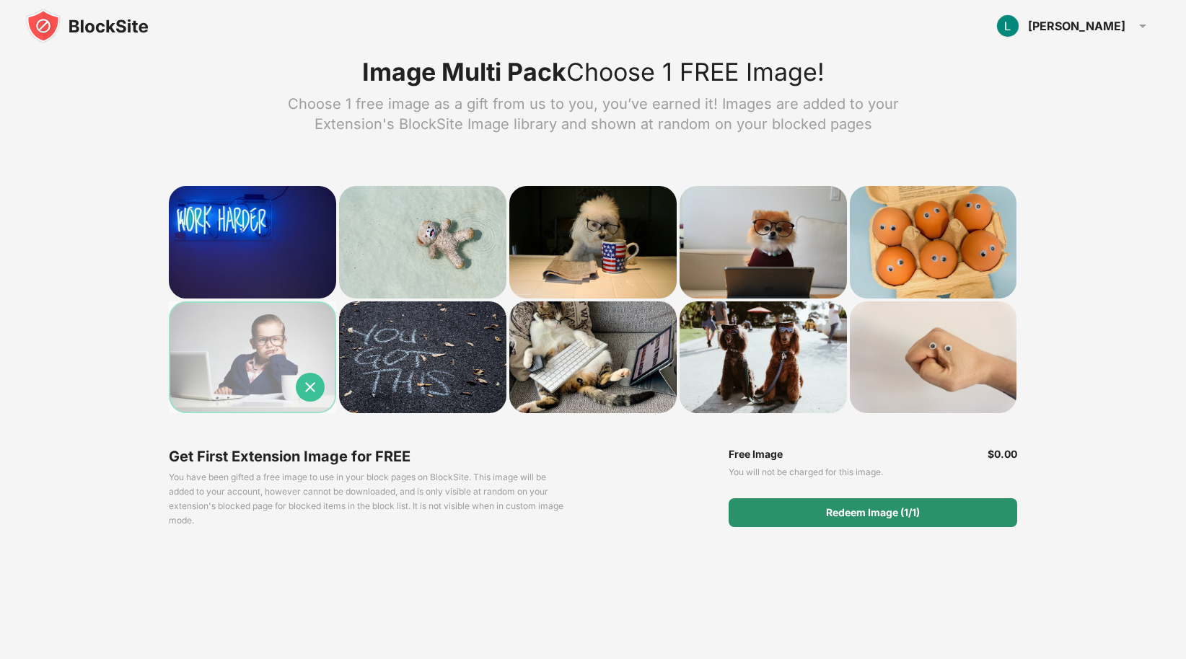
click at [789, 513] on div "Redeem Image (1/1)" at bounding box center [872, 512] width 289 height 29
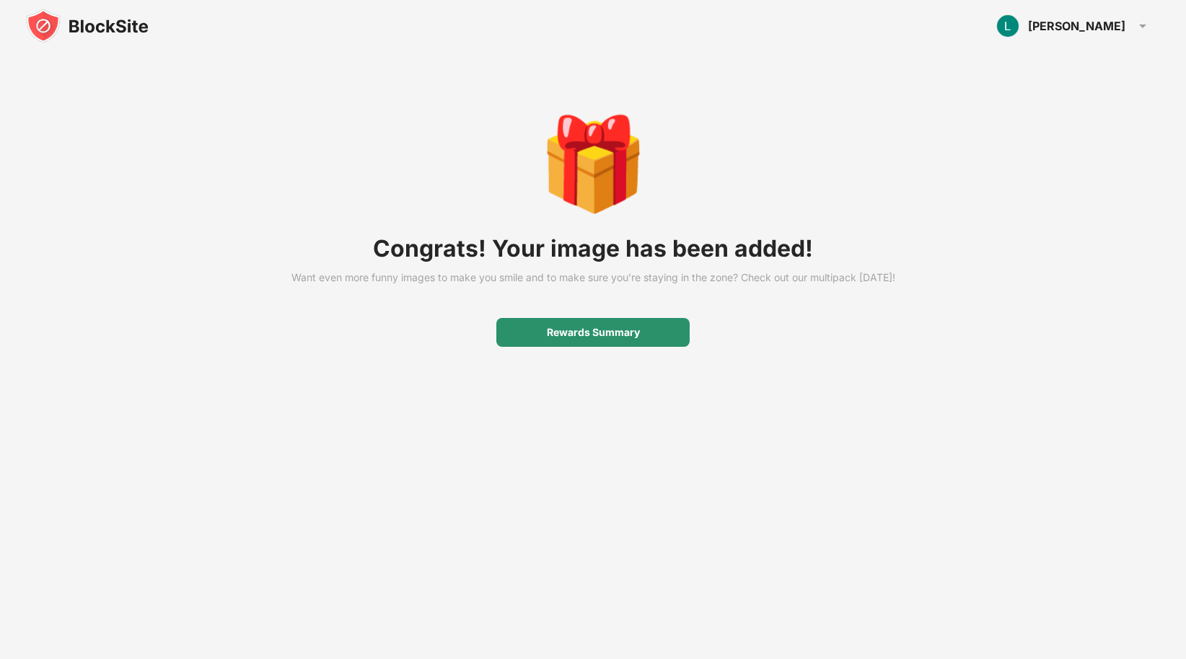
click at [619, 338] on div "Rewards Summary" at bounding box center [593, 333] width 93 height 12
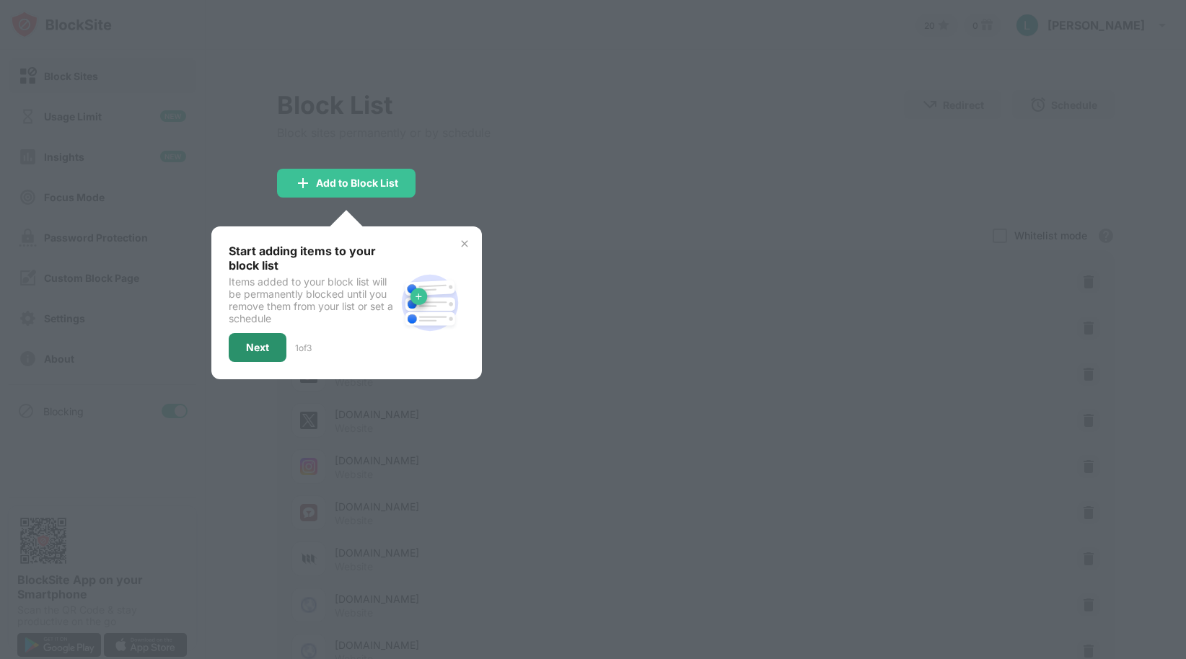
click at [260, 345] on div "Next" at bounding box center [257, 348] width 23 height 12
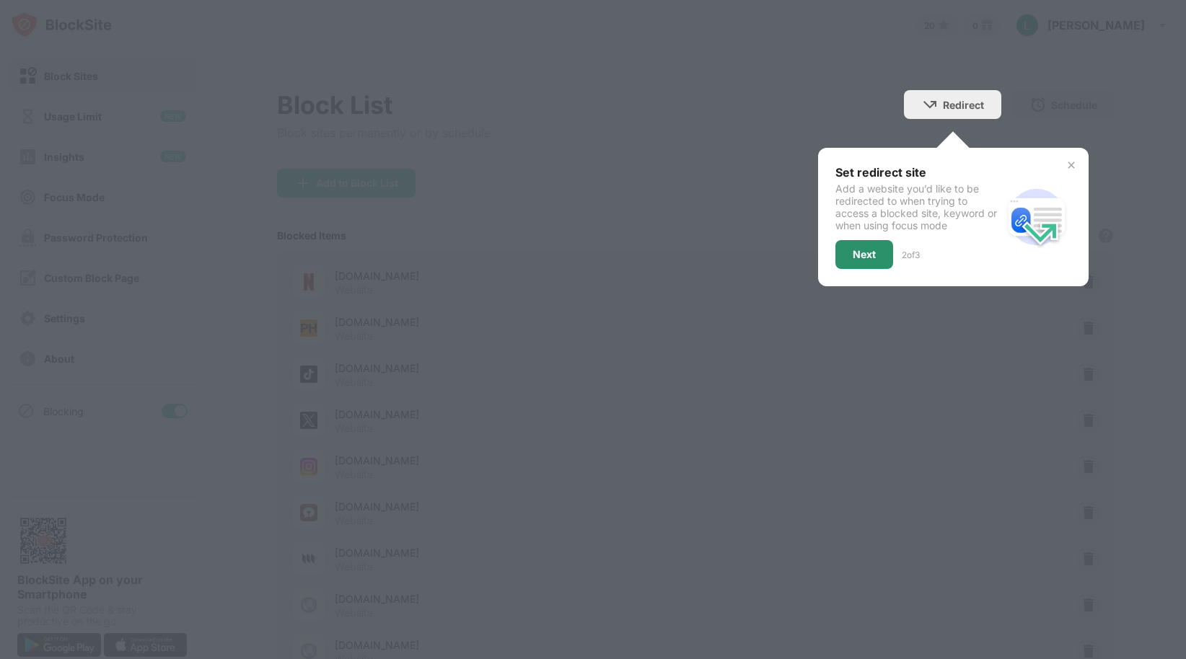
click at [851, 244] on div "Next" at bounding box center [864, 254] width 58 height 29
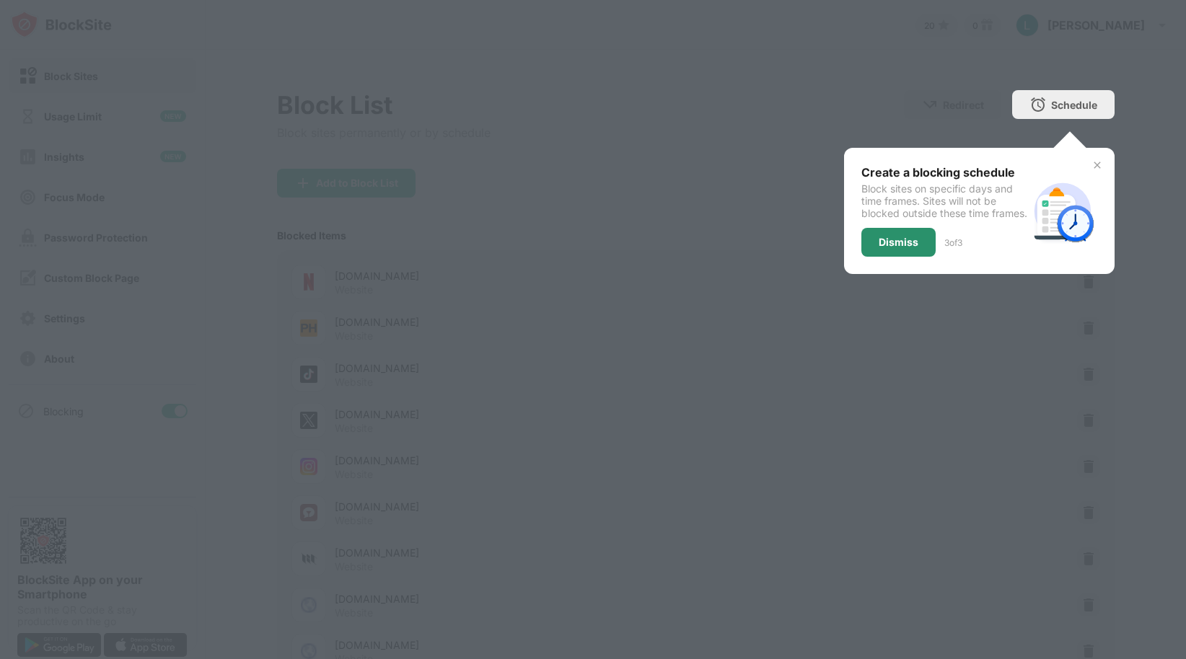
click at [878, 248] on div "Dismiss" at bounding box center [898, 243] width 40 height 12
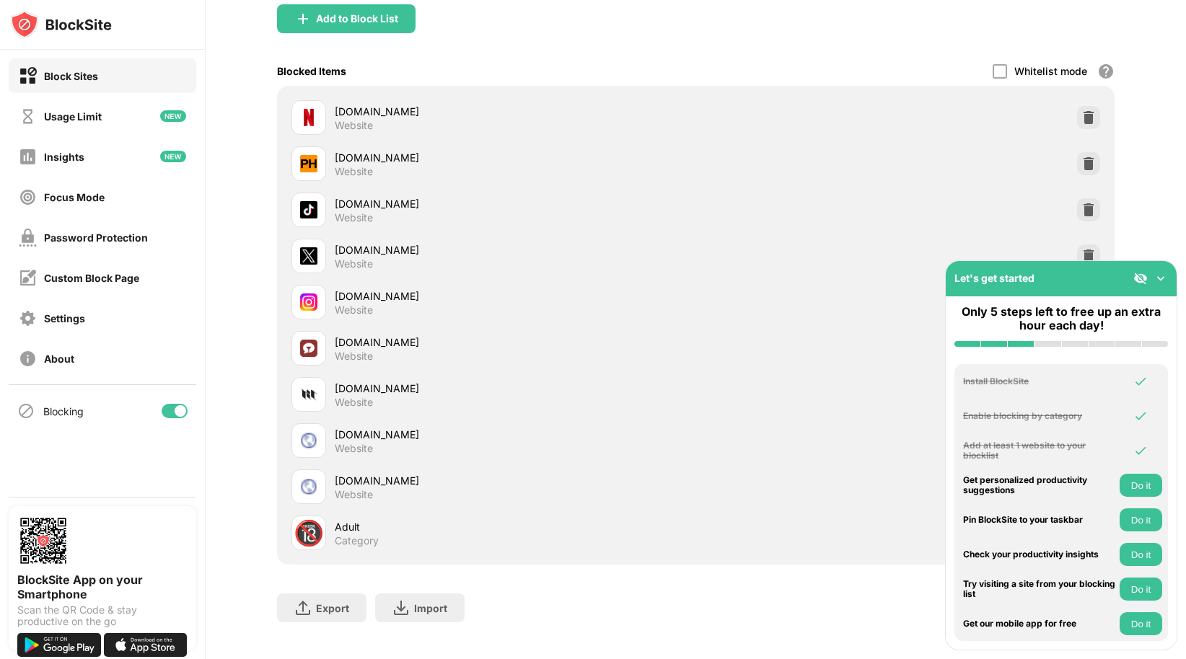
scroll to position [166, 0]
click at [1137, 598] on button "Do it" at bounding box center [1140, 589] width 43 height 23
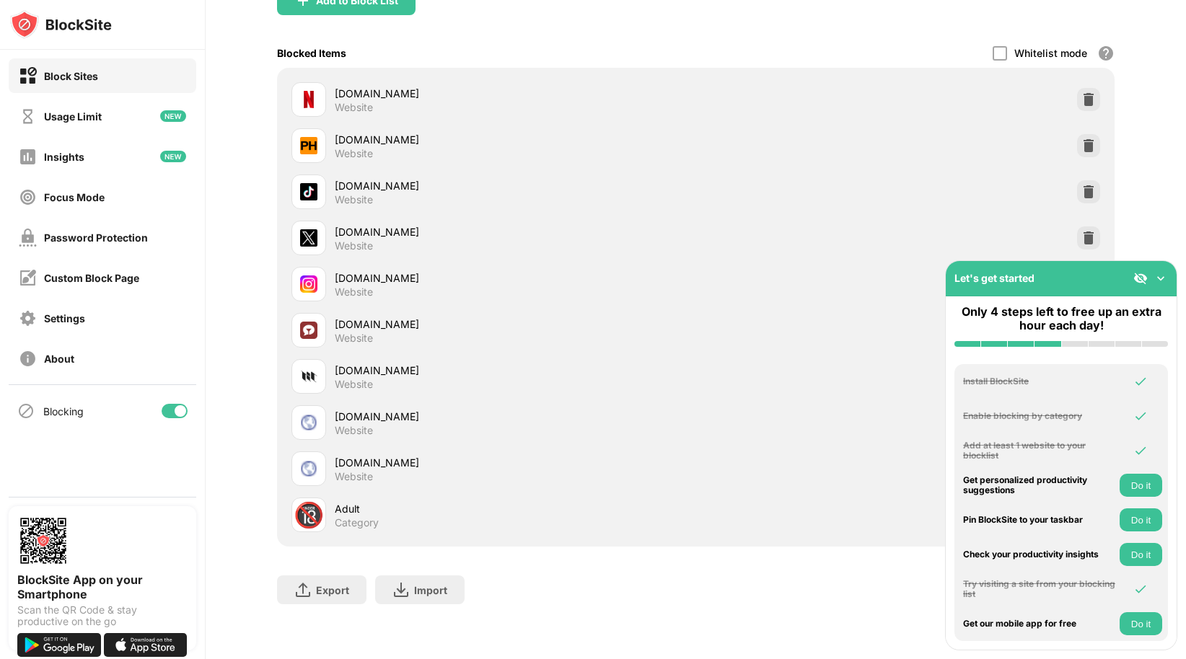
scroll to position [0, 0]
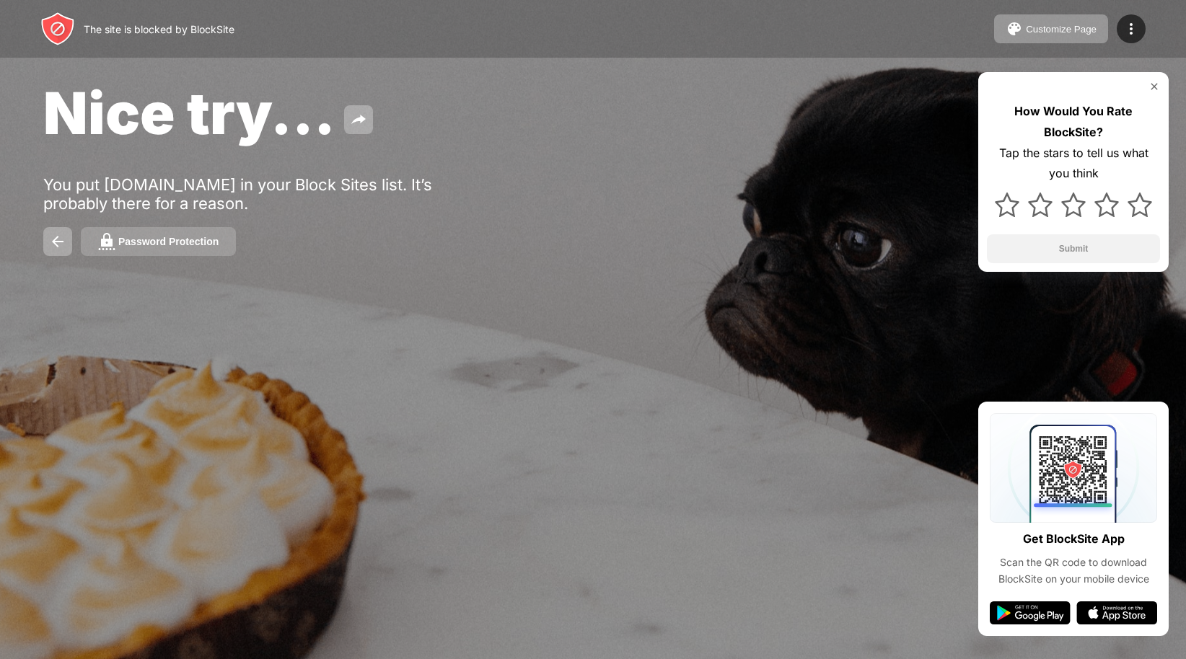
click at [167, 229] on button "Password Protection" at bounding box center [158, 241] width 155 height 29
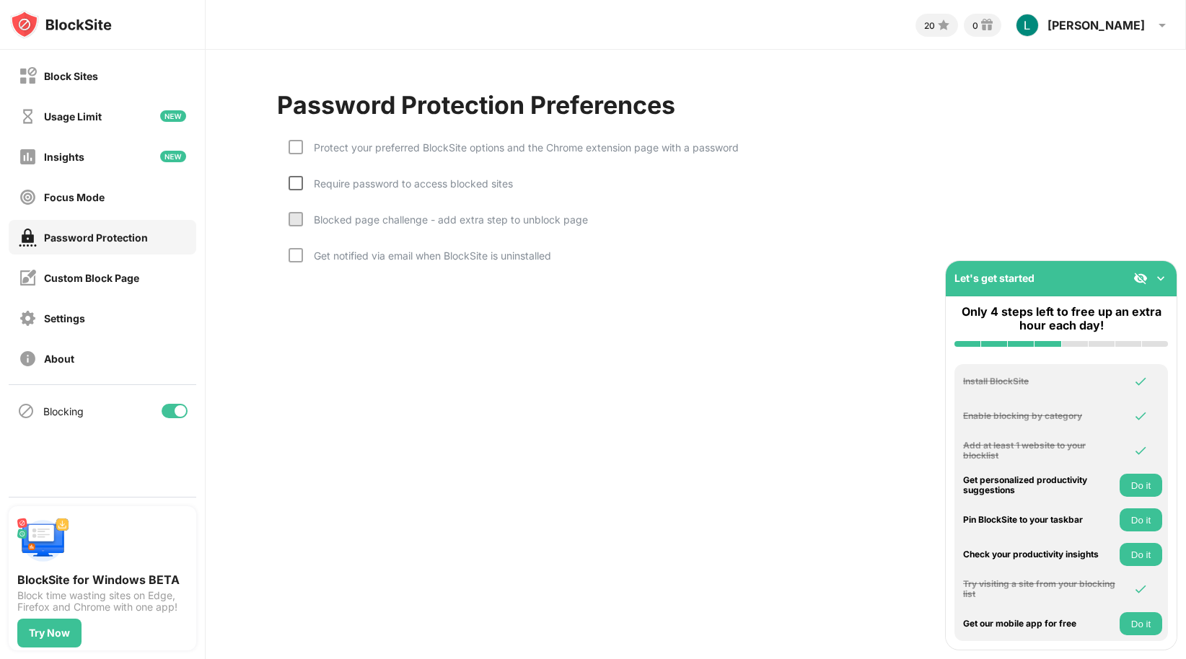
click at [296, 182] on div at bounding box center [296, 183] width 14 height 14
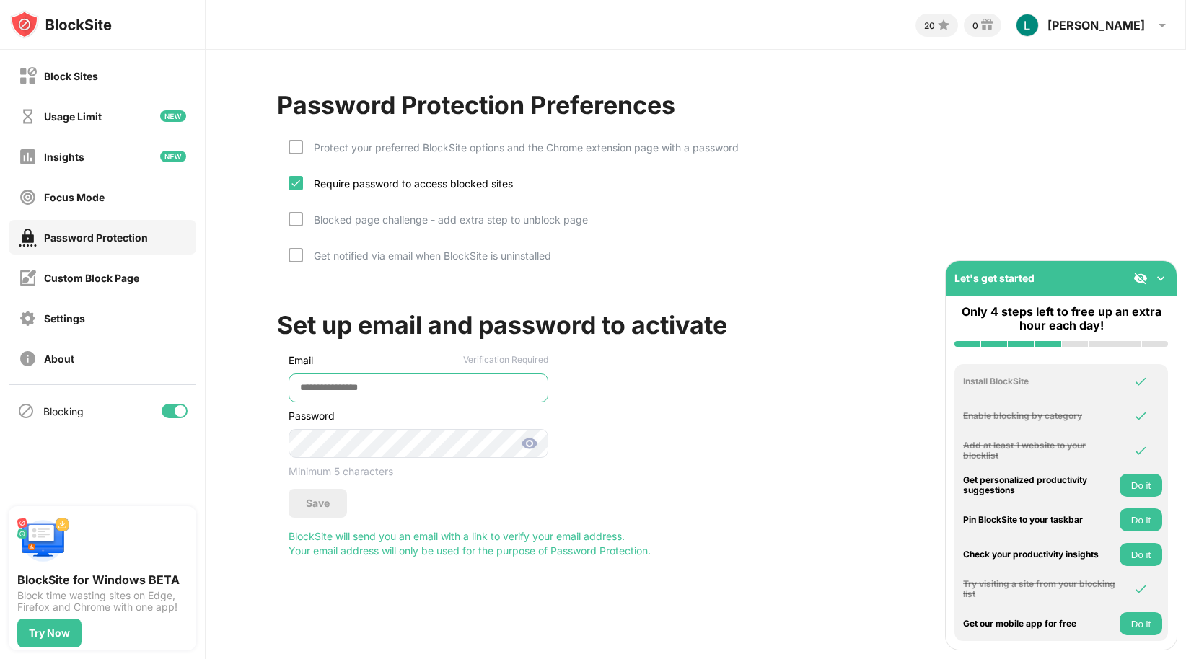
click at [382, 386] on input "email" at bounding box center [419, 388] width 260 height 29
click at [365, 389] on input "email" at bounding box center [419, 388] width 260 height 29
type input "**********"
click at [527, 444] on img at bounding box center [529, 443] width 17 height 17
click at [323, 503] on div "Save" at bounding box center [318, 504] width 24 height 12
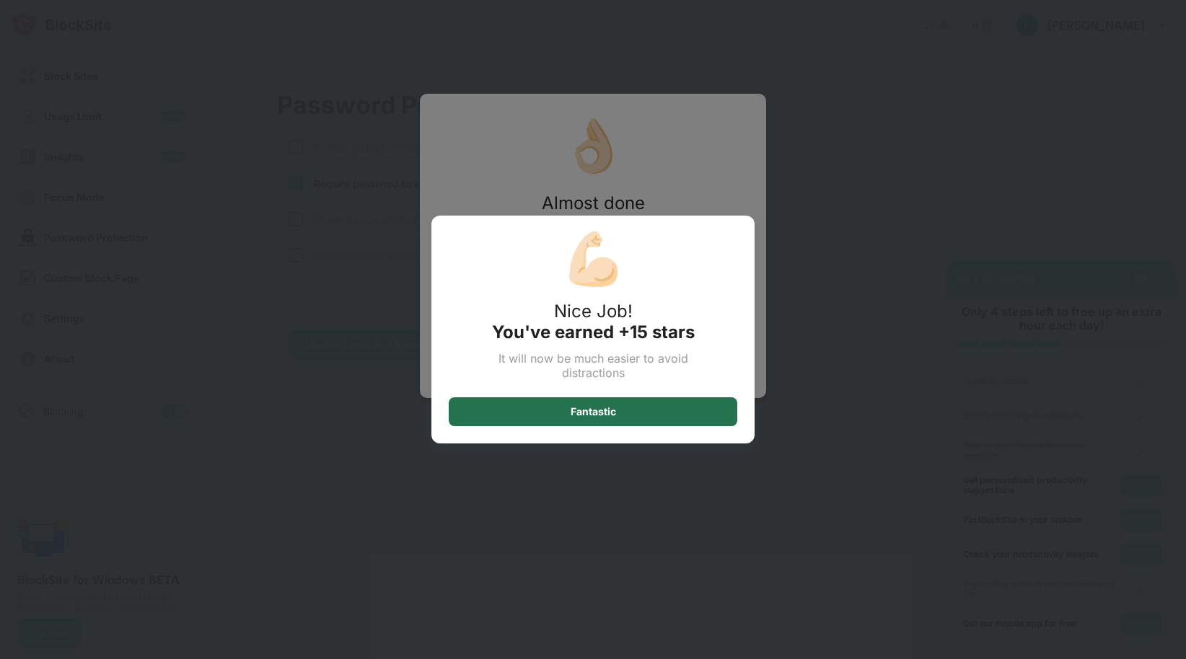
click at [583, 410] on div "Fantastic" at bounding box center [593, 412] width 45 height 12
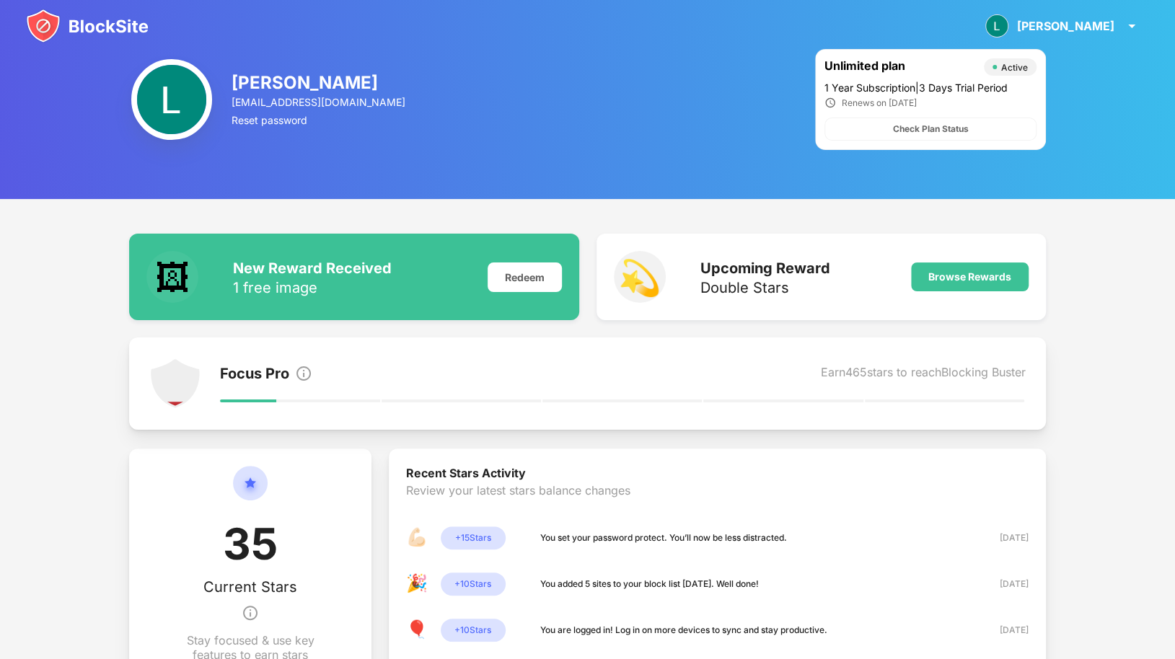
click at [83, 25] on img at bounding box center [87, 26] width 123 height 35
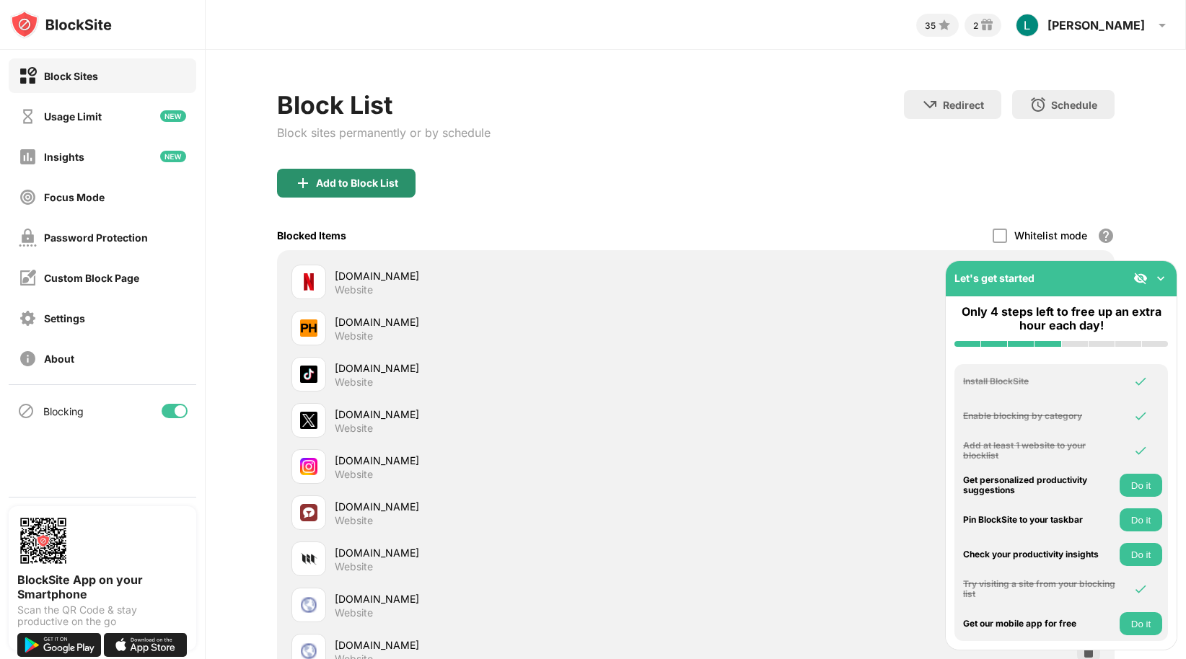
click at [357, 184] on div "Add to Block List" at bounding box center [357, 183] width 82 height 12
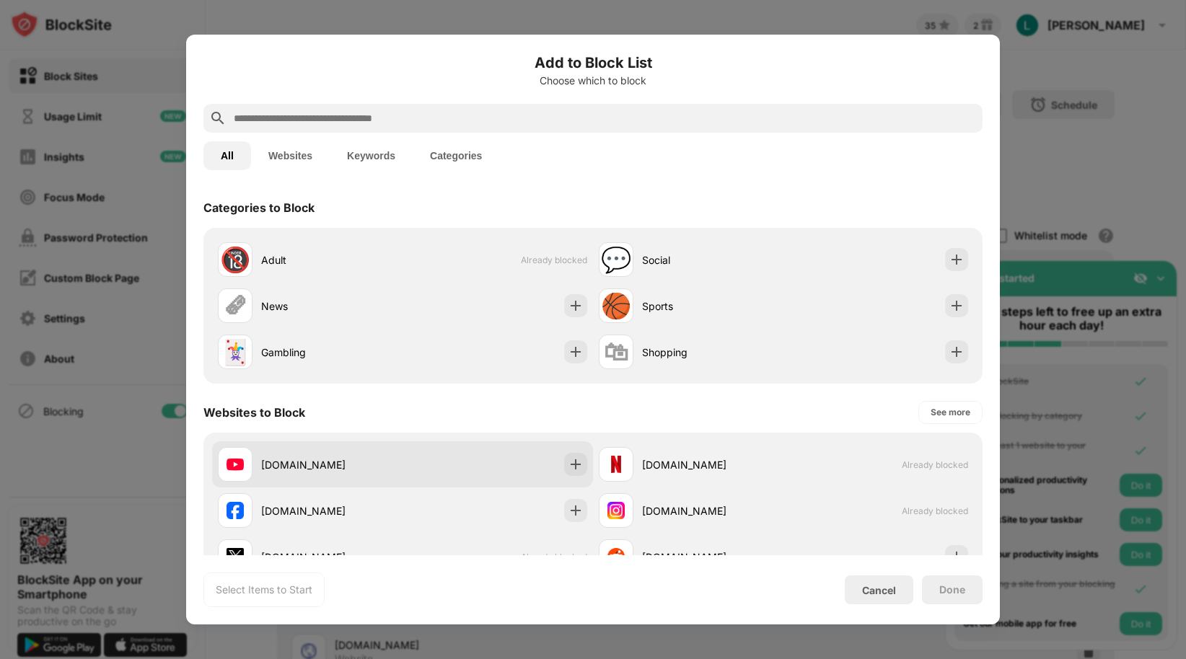
click at [312, 463] on div "youtube.com" at bounding box center [331, 464] width 141 height 15
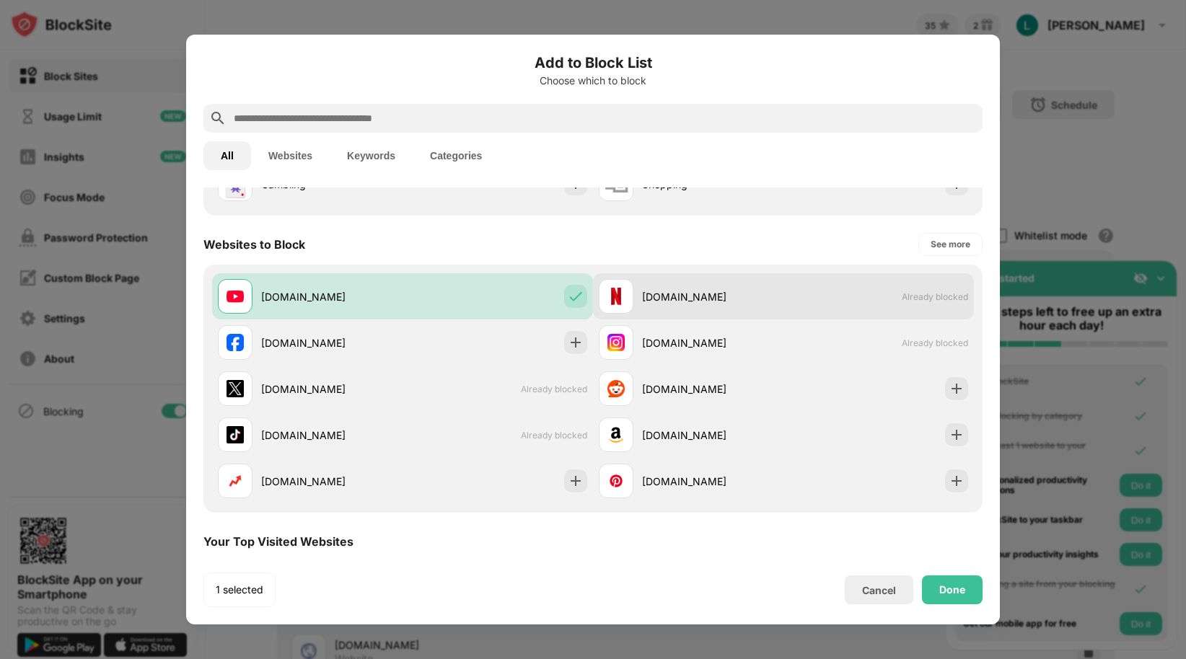
scroll to position [195, 0]
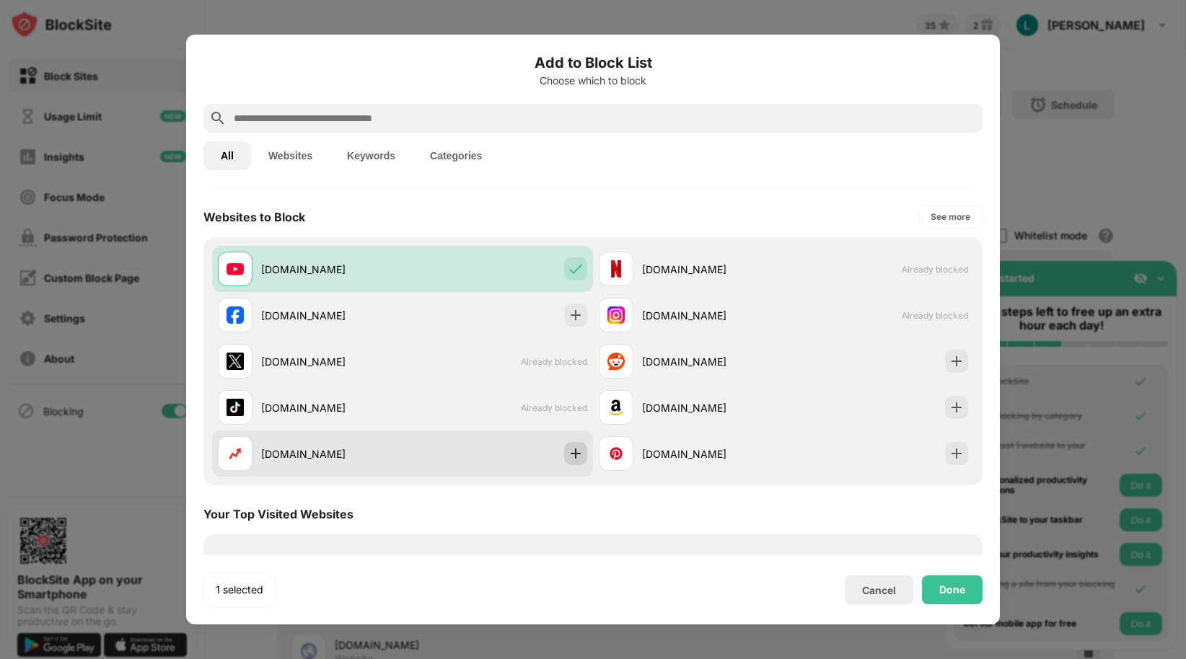
click at [570, 450] on img at bounding box center [575, 453] width 14 height 14
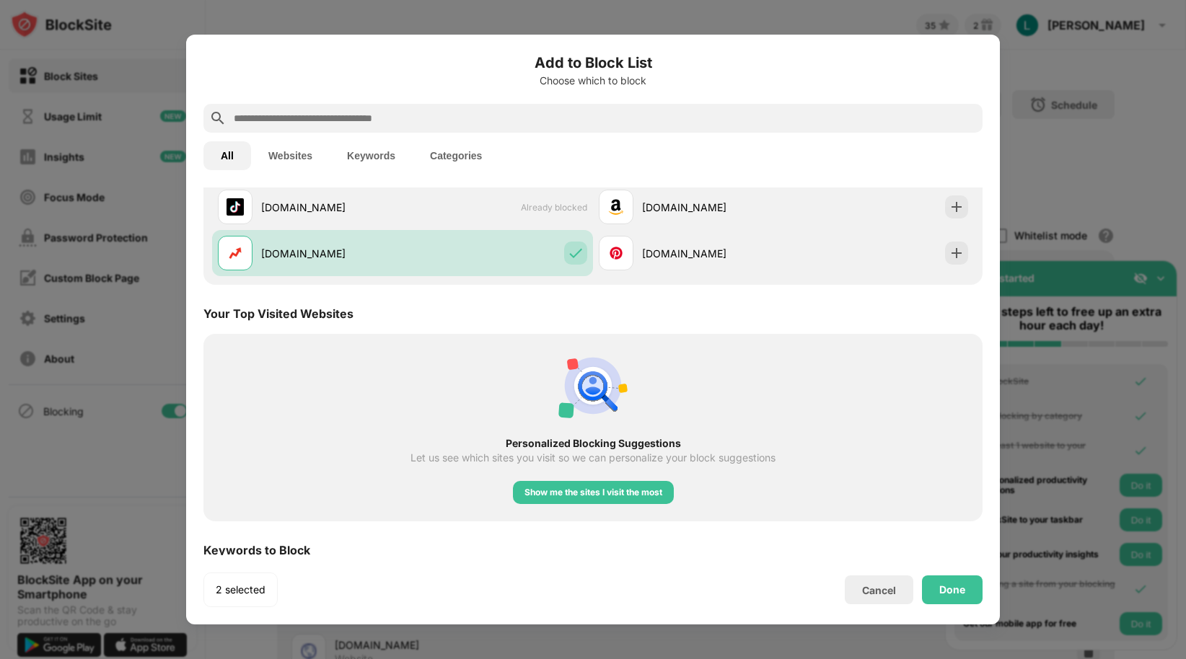
scroll to position [558, 0]
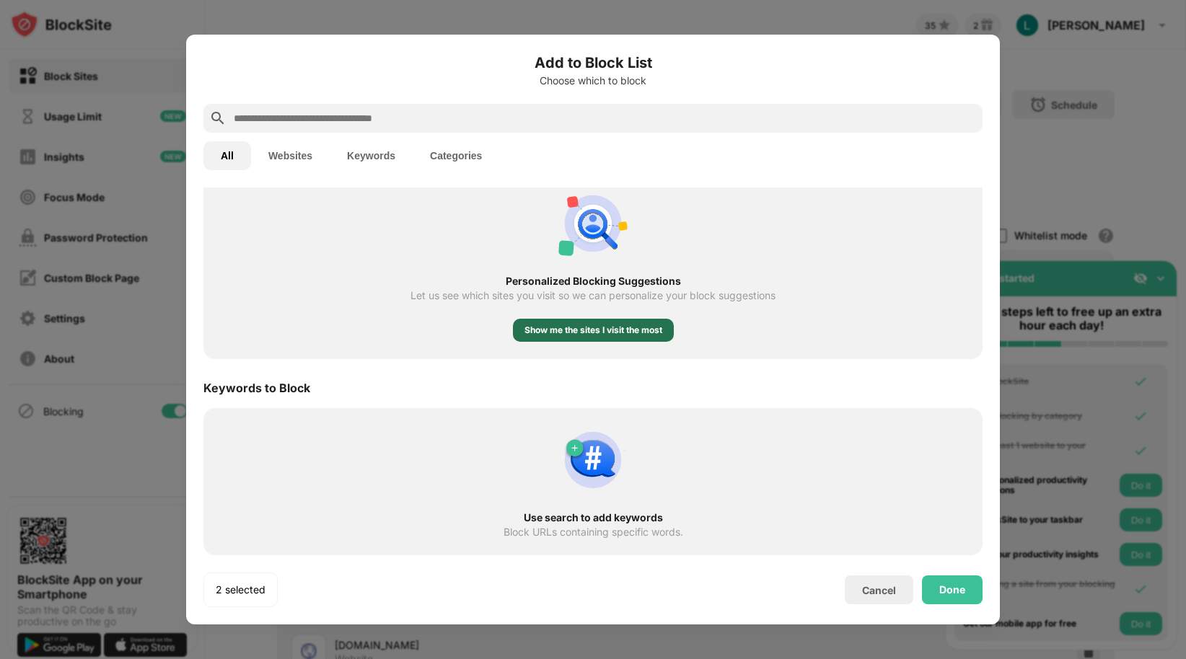
click at [590, 320] on div "Show me the sites I visit the most" at bounding box center [593, 330] width 161 height 23
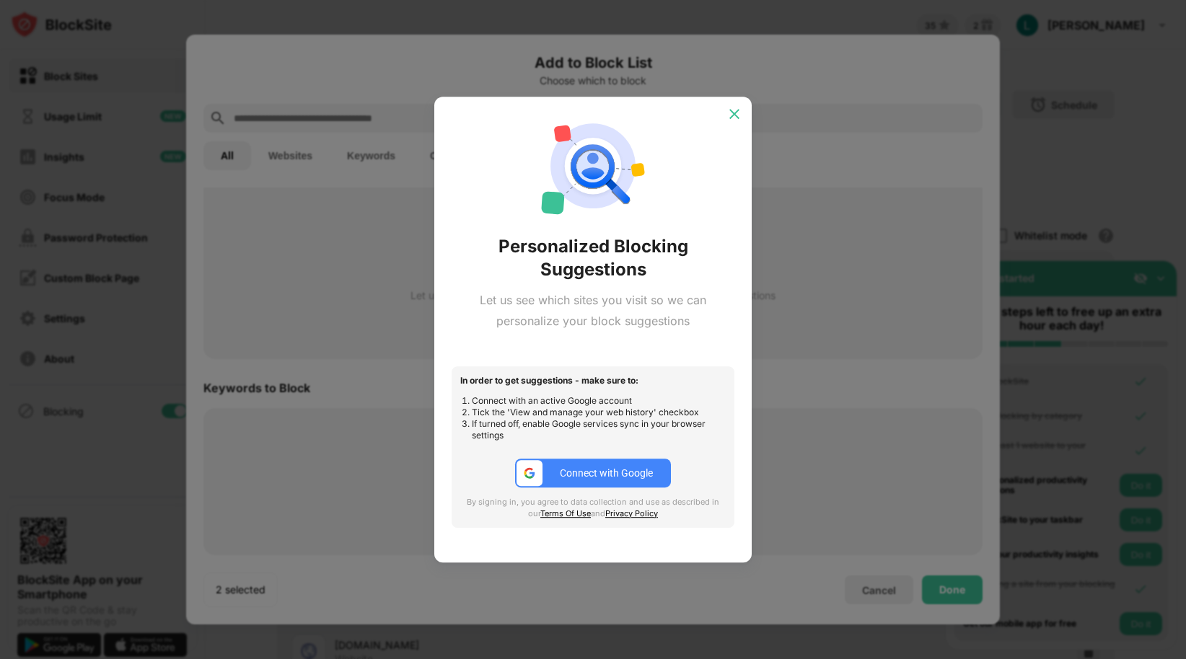
click at [730, 109] on img at bounding box center [734, 114] width 14 height 14
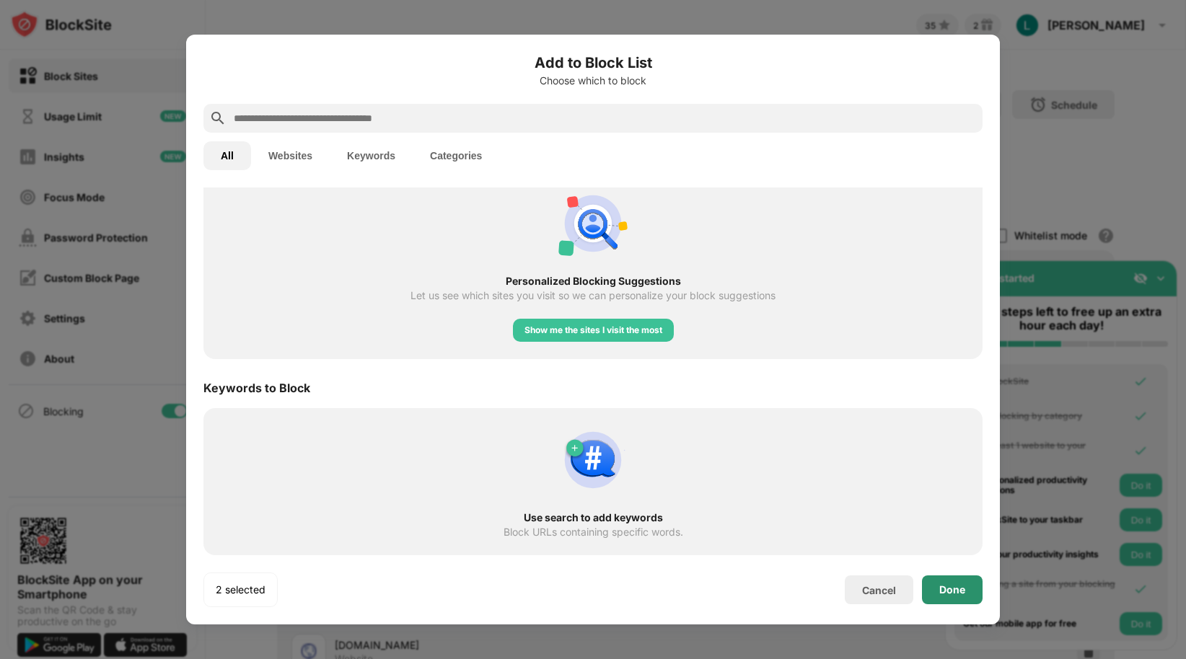
click at [952, 589] on div "Done" at bounding box center [952, 590] width 26 height 12
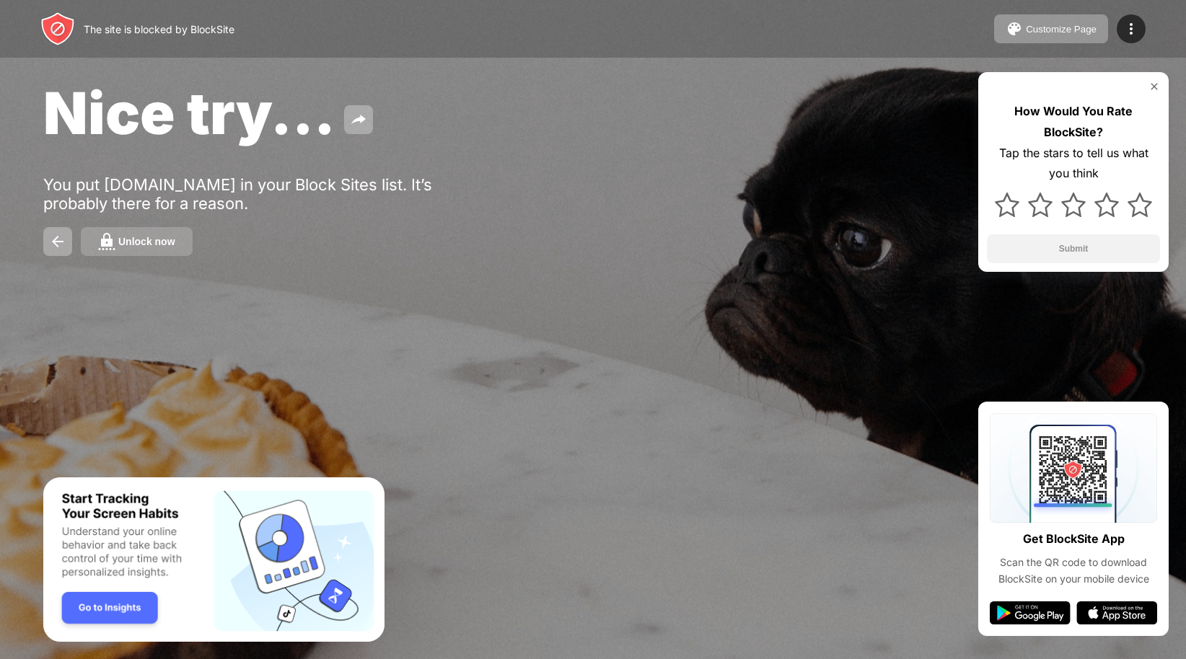
click at [125, 243] on div "Unlock now" at bounding box center [146, 242] width 57 height 12
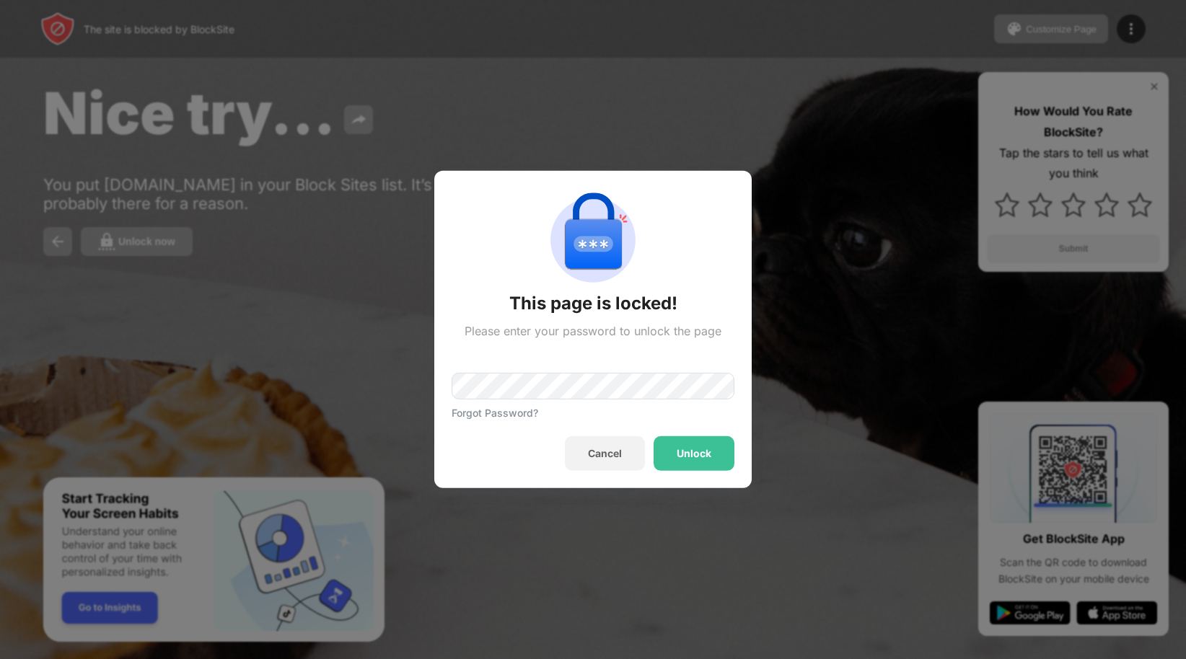
click at [113, 282] on div at bounding box center [593, 329] width 1186 height 659
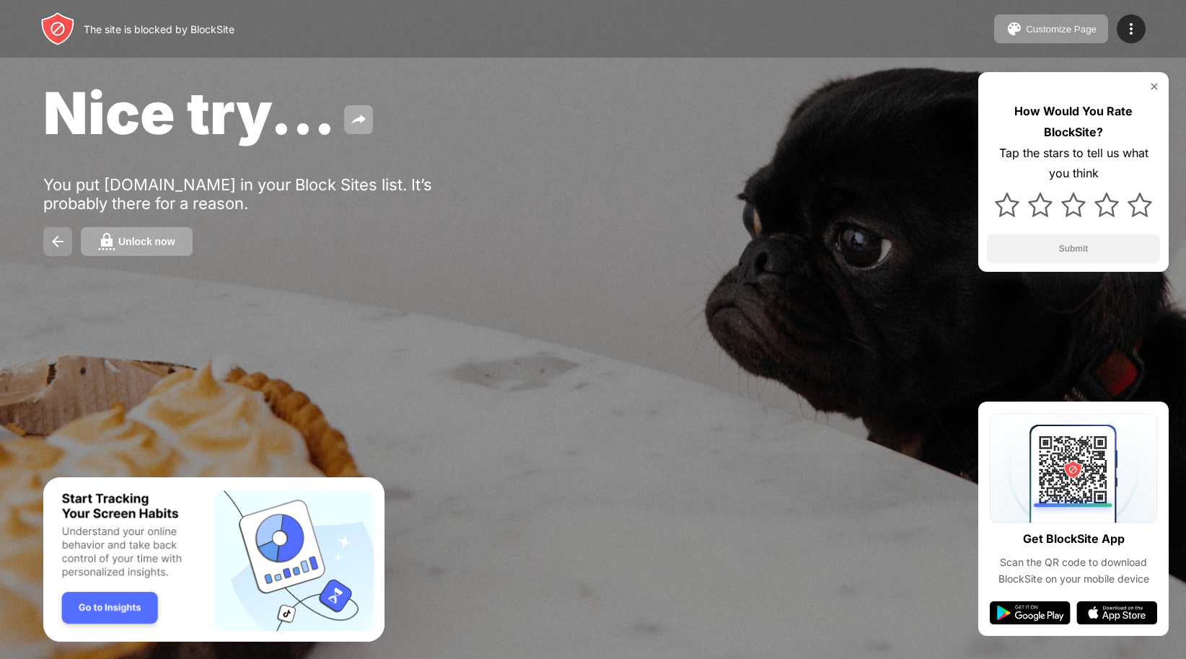
click at [55, 239] on img at bounding box center [57, 241] width 17 height 17
